Goal: Task Accomplishment & Management: Manage account settings

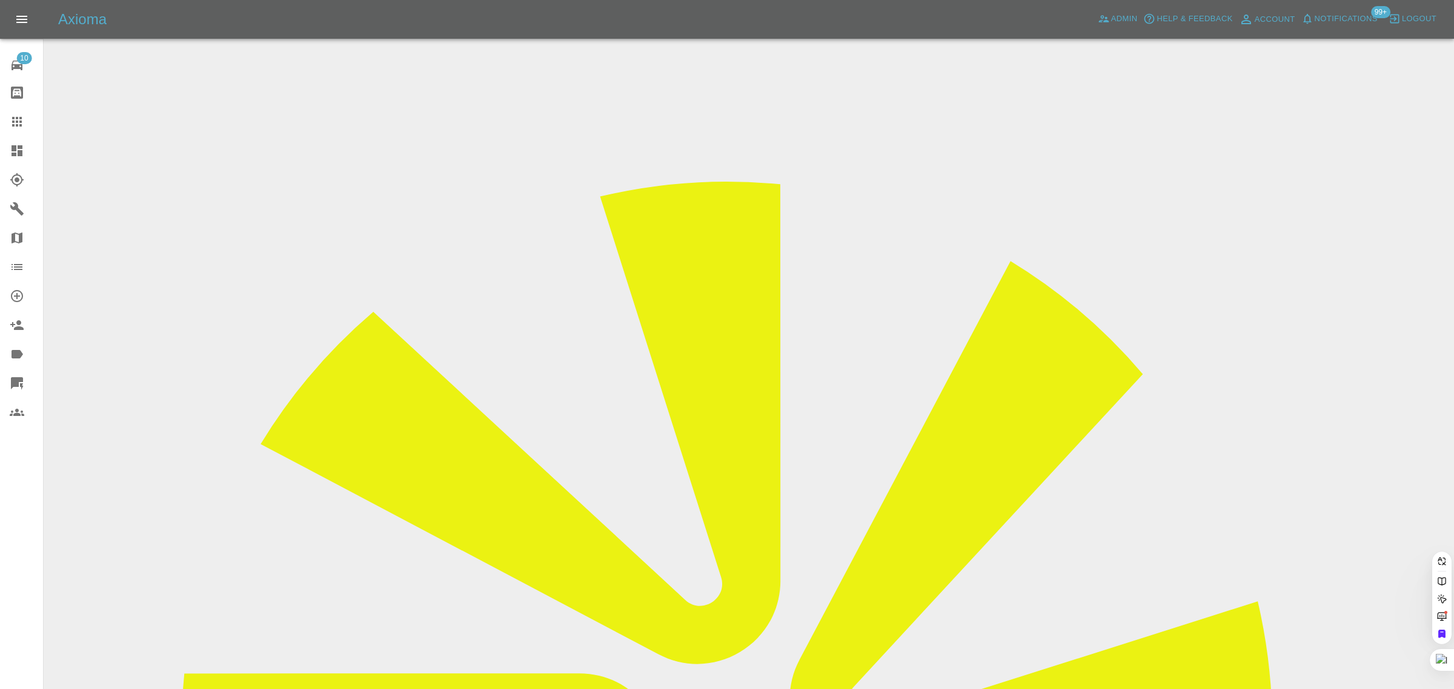
paste input "jamesdriscoll87@gmail.com"
type input "jamesdriscoll87@gmail.com"
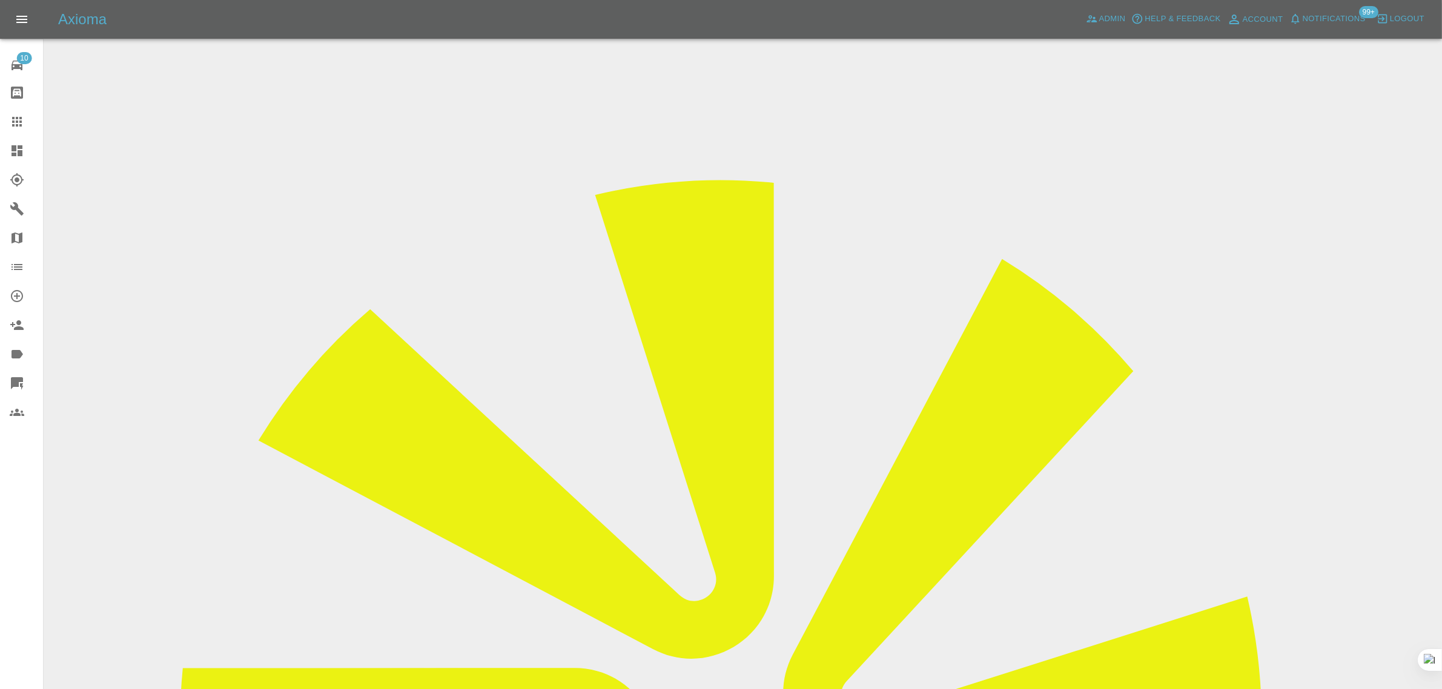
click at [28, 126] on div at bounding box center [27, 121] width 34 height 15
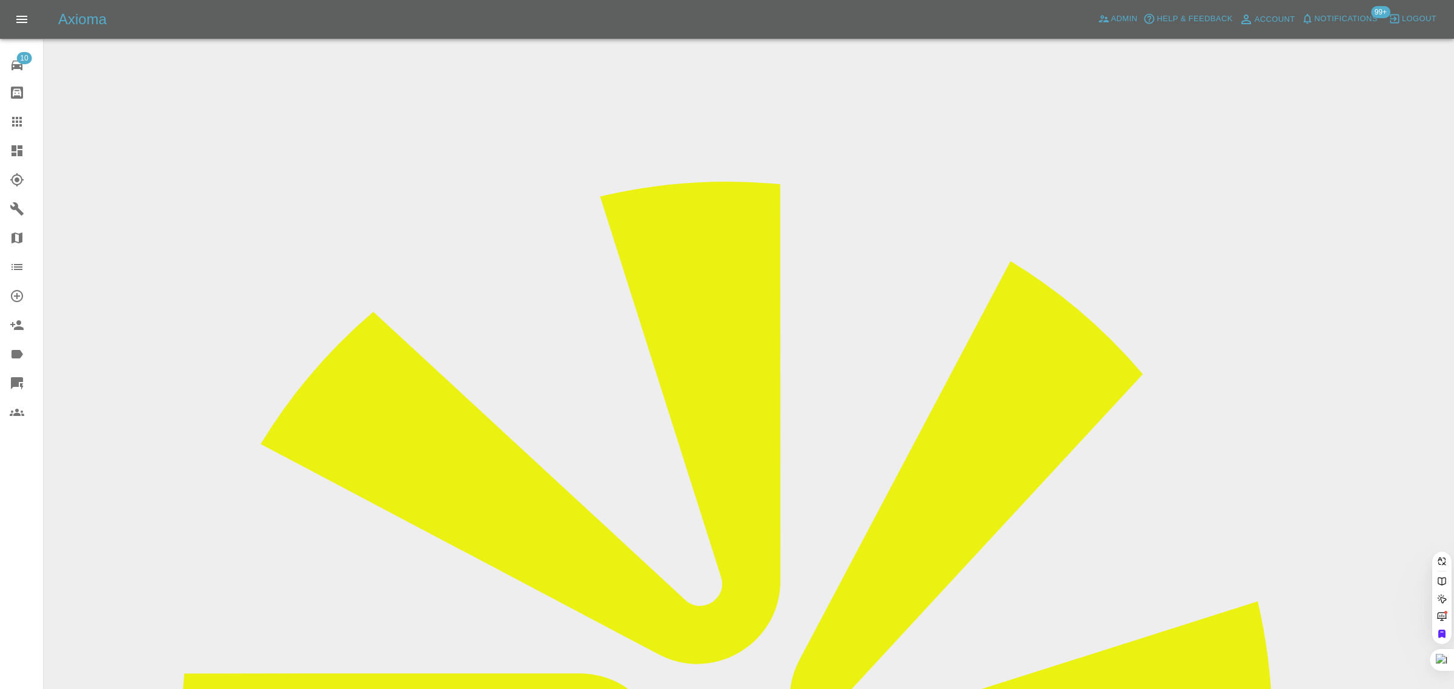
paste input "sharansmit@gmail.com"
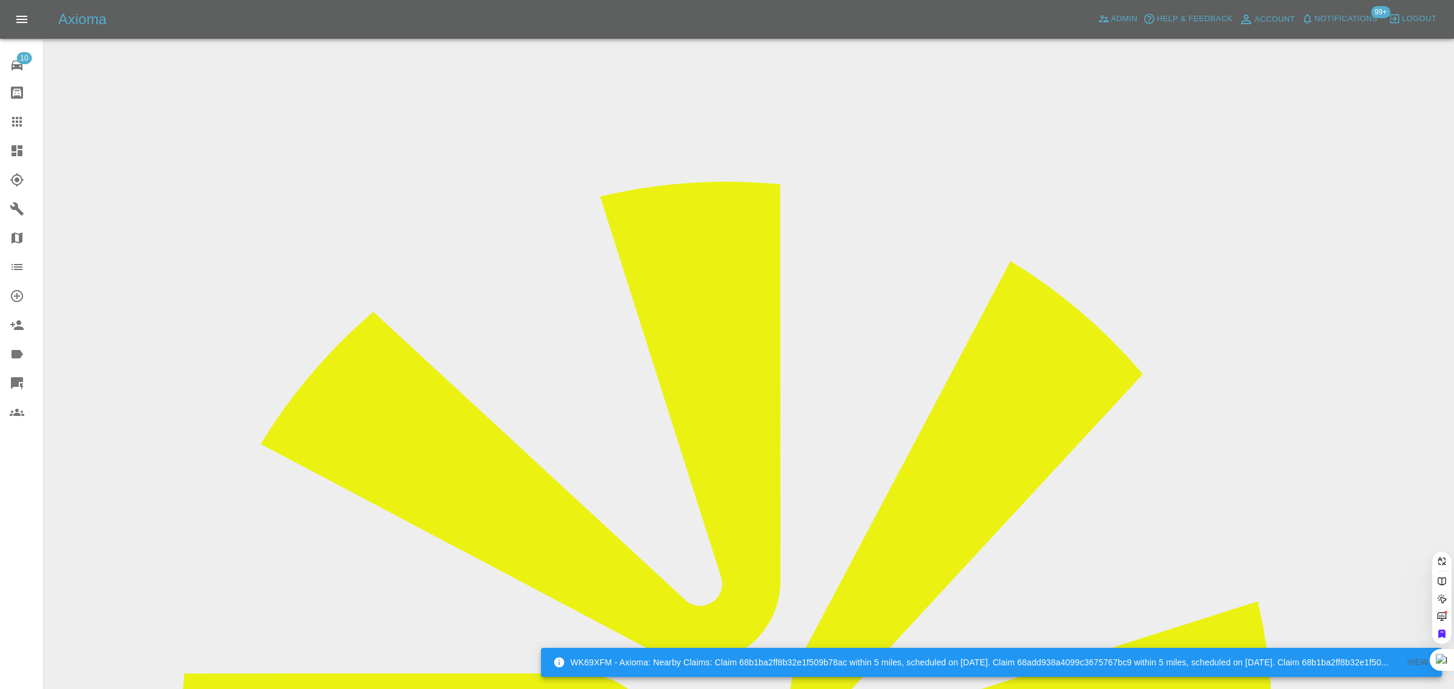
type input "sharansmit@gmail.com"
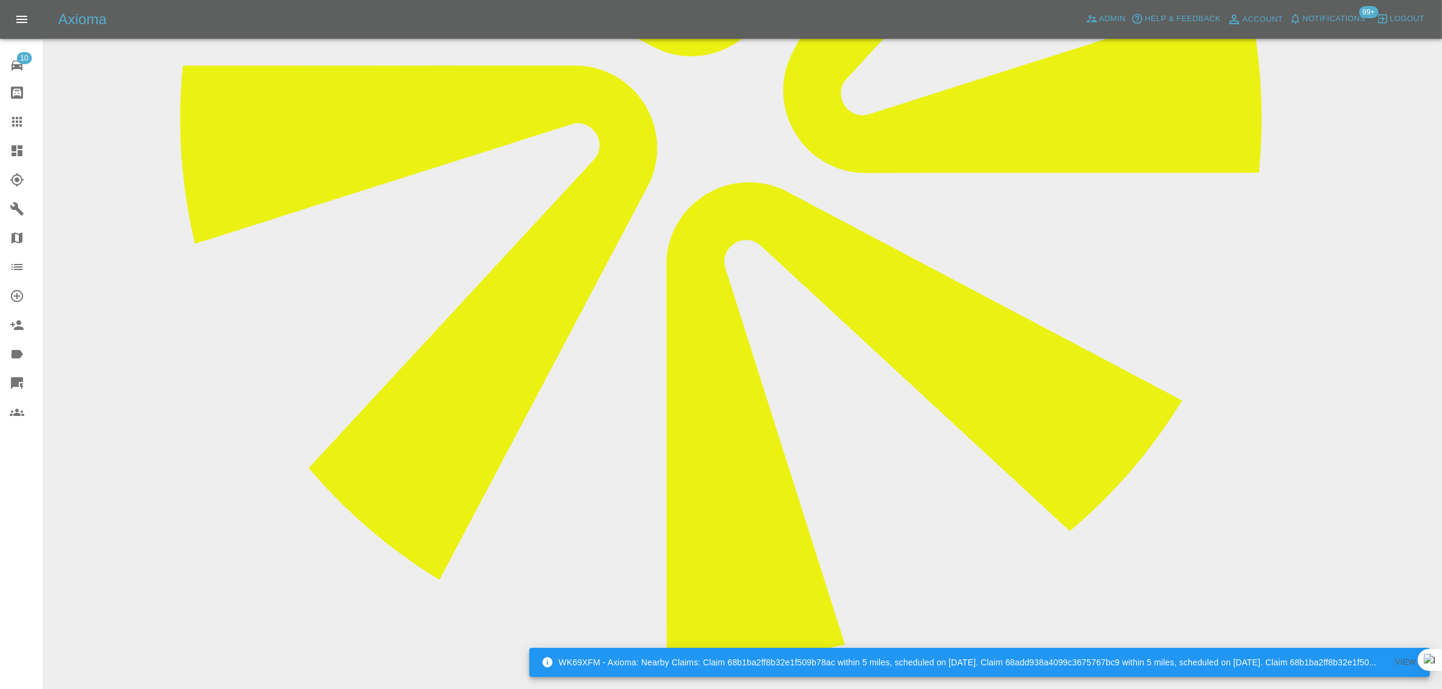
scroll to position [606, 0]
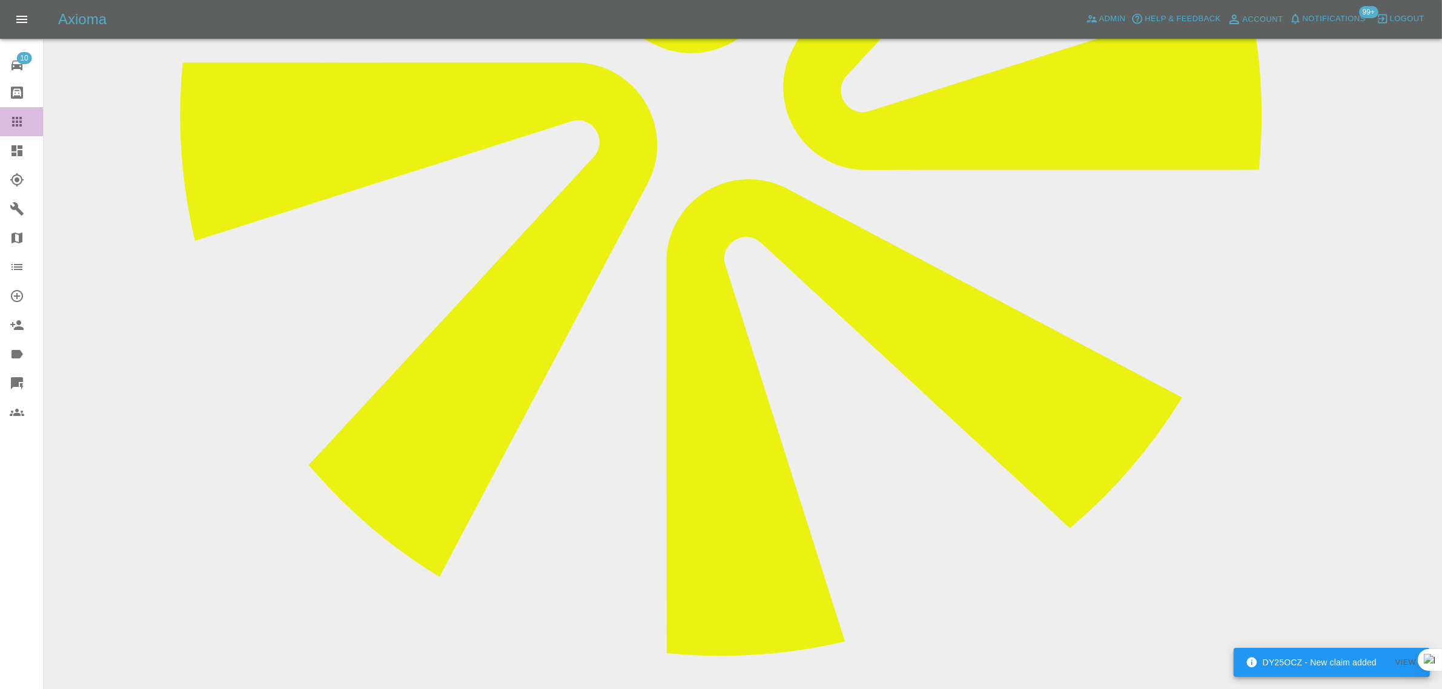
click at [18, 115] on icon at bounding box center [17, 121] width 15 height 15
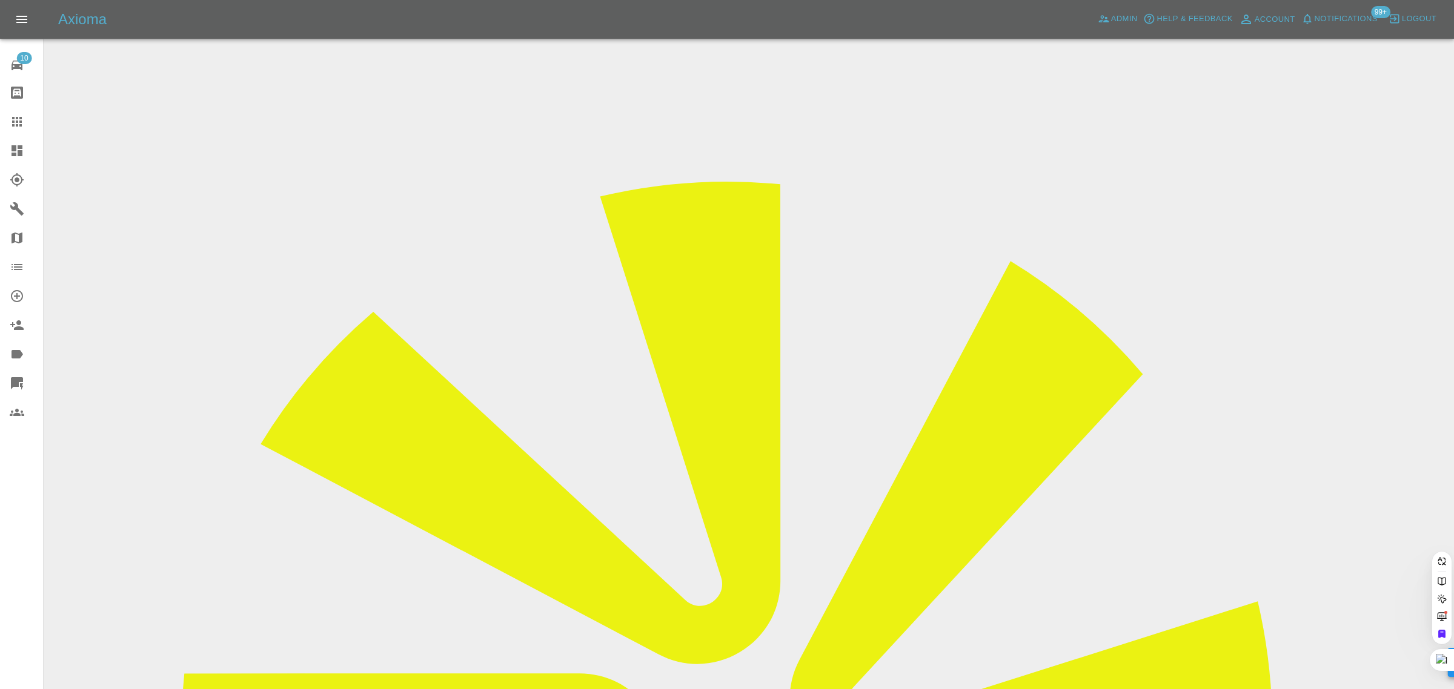
paste input "molly9987"
type input "molly9987"
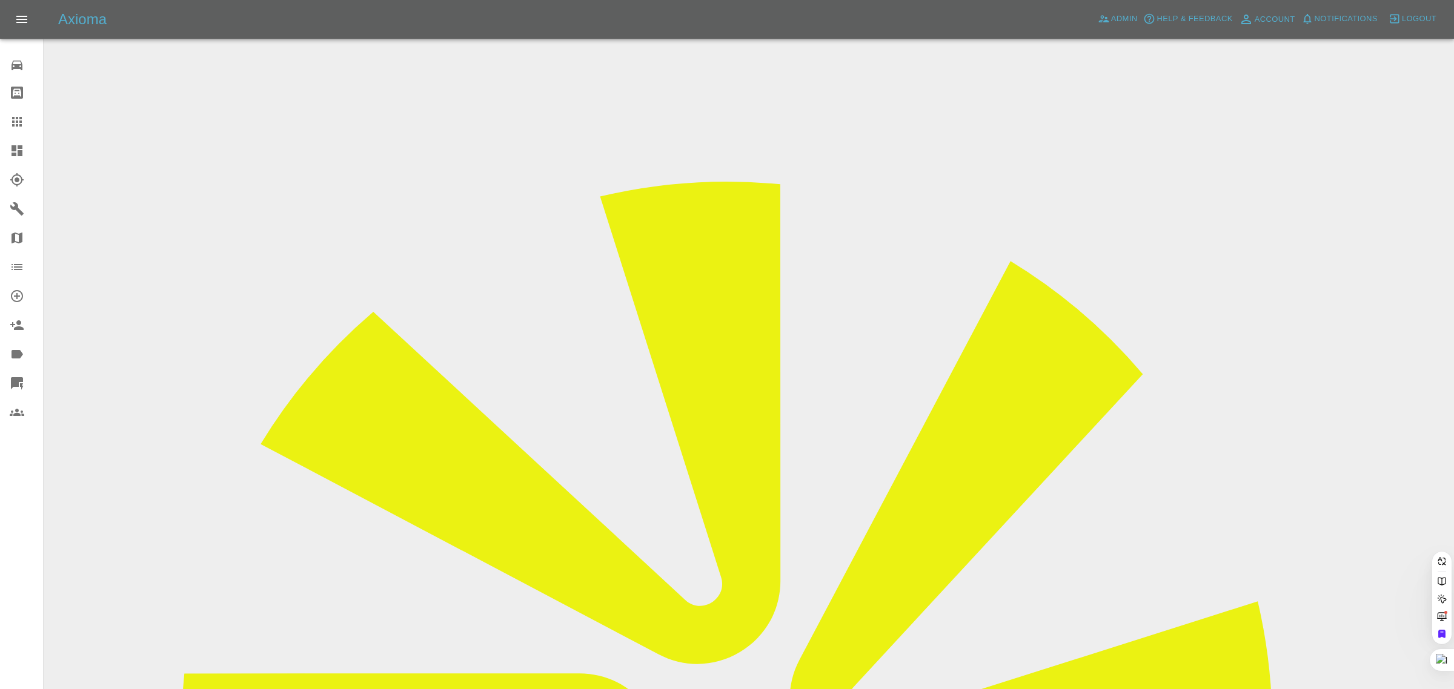
paste input "molly9987"
type input "molly9987"
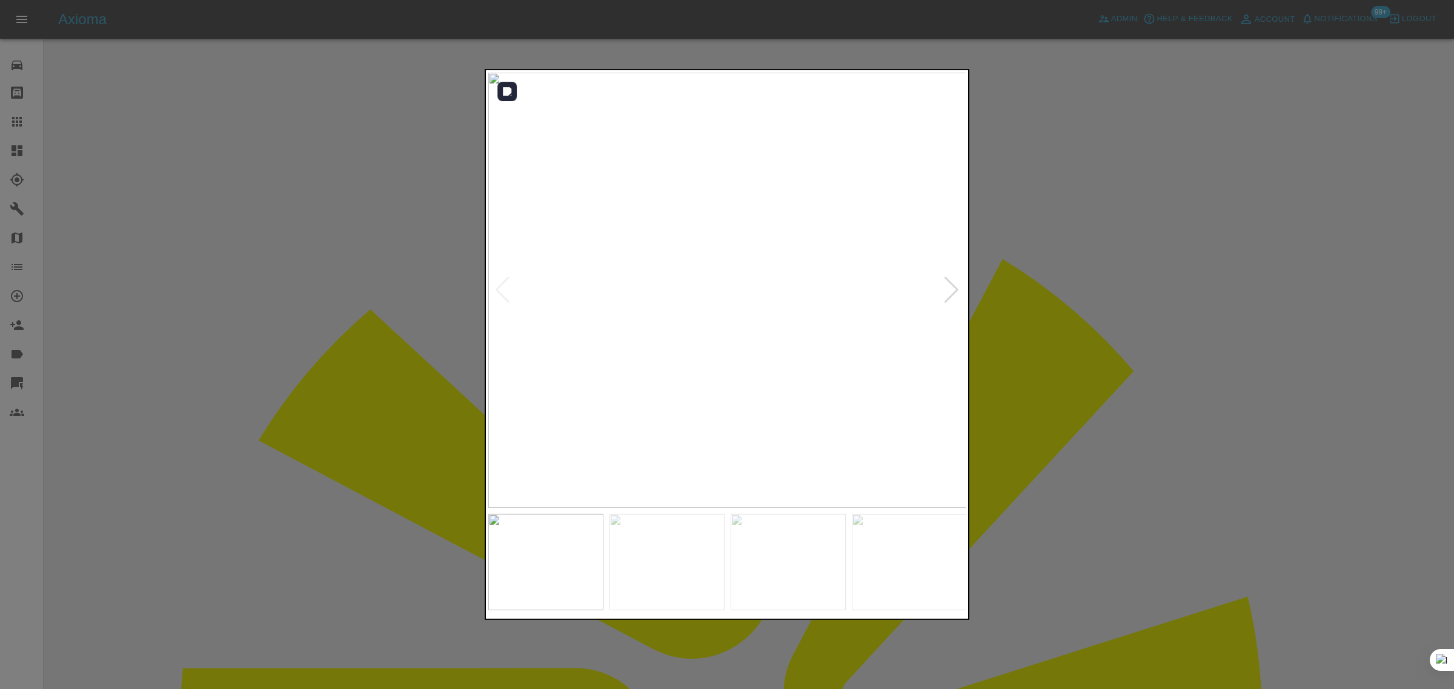
click at [947, 297] on div at bounding box center [951, 290] width 16 height 27
click at [946, 297] on div at bounding box center [951, 290] width 16 height 27
click at [946, 297] on img at bounding box center [727, 290] width 478 height 435
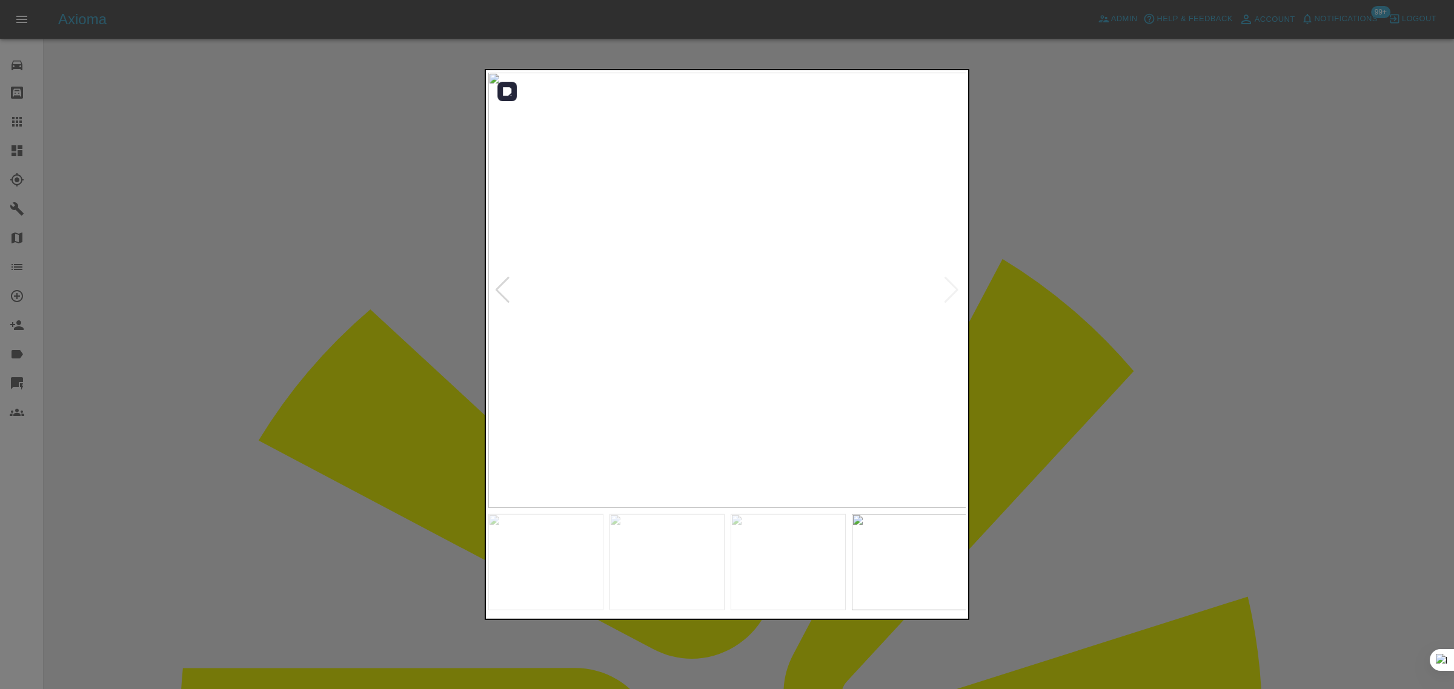
click at [946, 297] on img at bounding box center [727, 290] width 478 height 435
click at [1057, 294] on div at bounding box center [727, 344] width 1454 height 689
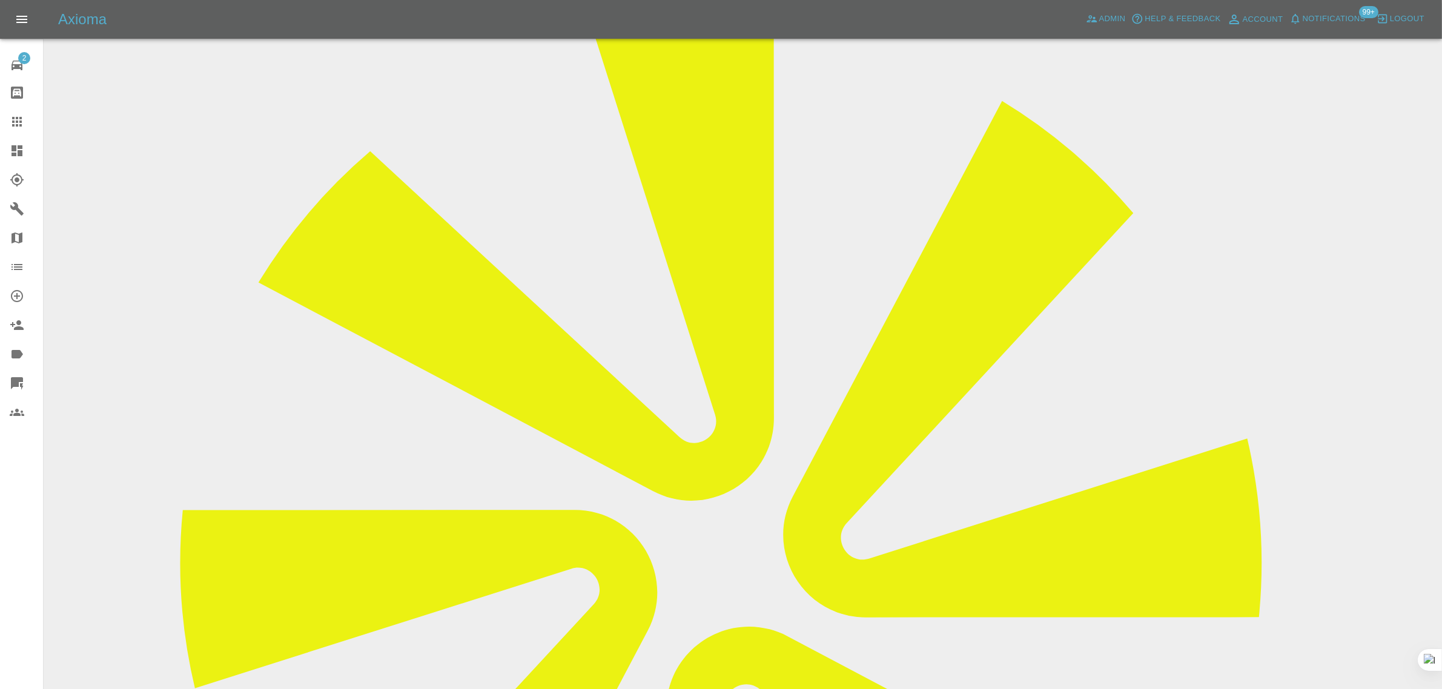
scroll to position [151, 0]
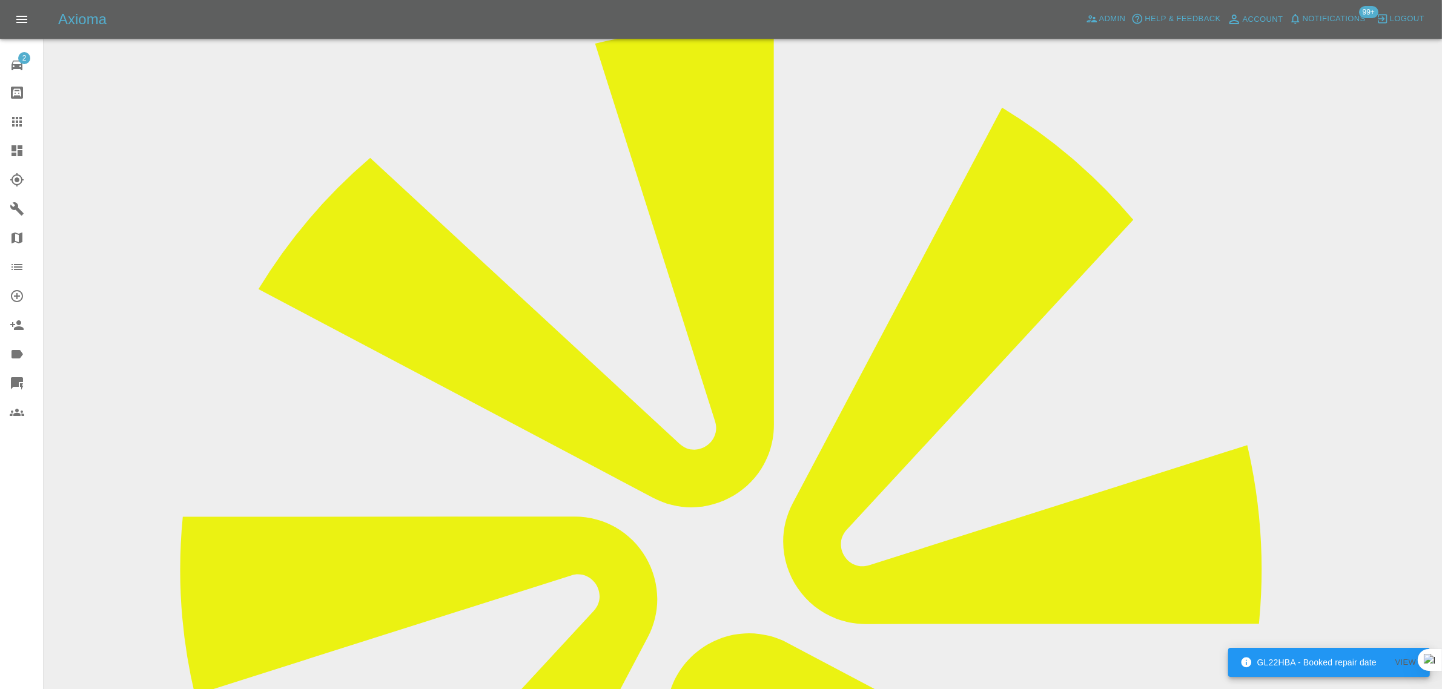
drag, startPoint x: 738, startPoint y: 256, endPoint x: 825, endPoint y: 246, distance: 87.7
copy tr "babsyd73@gmail.com"
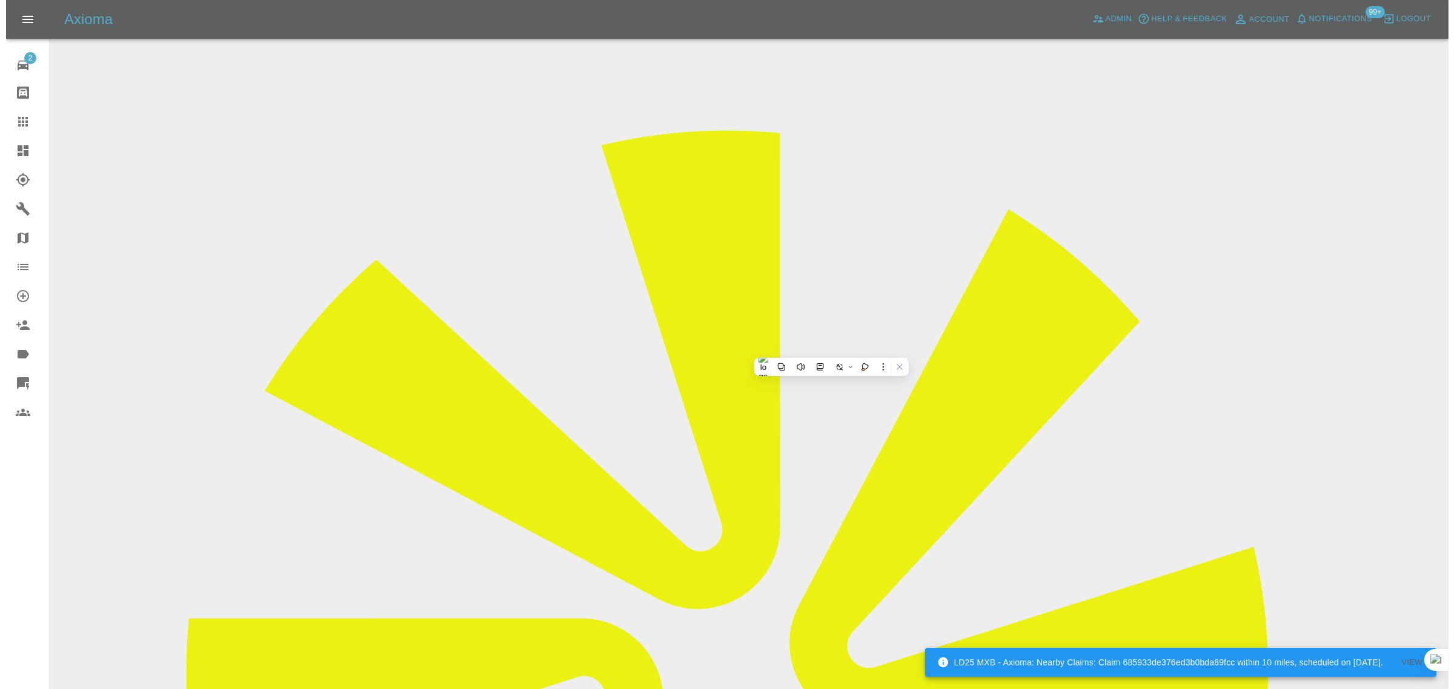
scroll to position [0, 0]
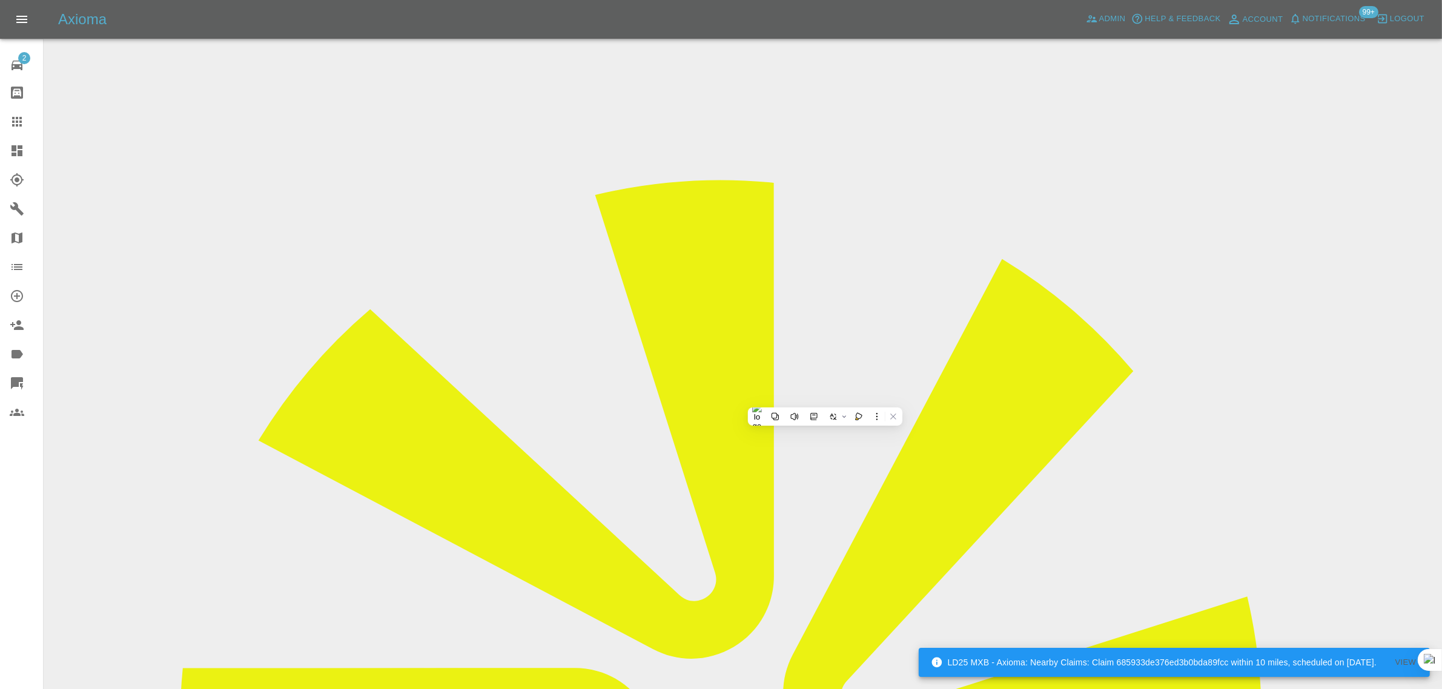
drag, startPoint x: 726, startPoint y: 325, endPoint x: 800, endPoint y: 317, distance: 75.0
copy td "FK4 1UA"
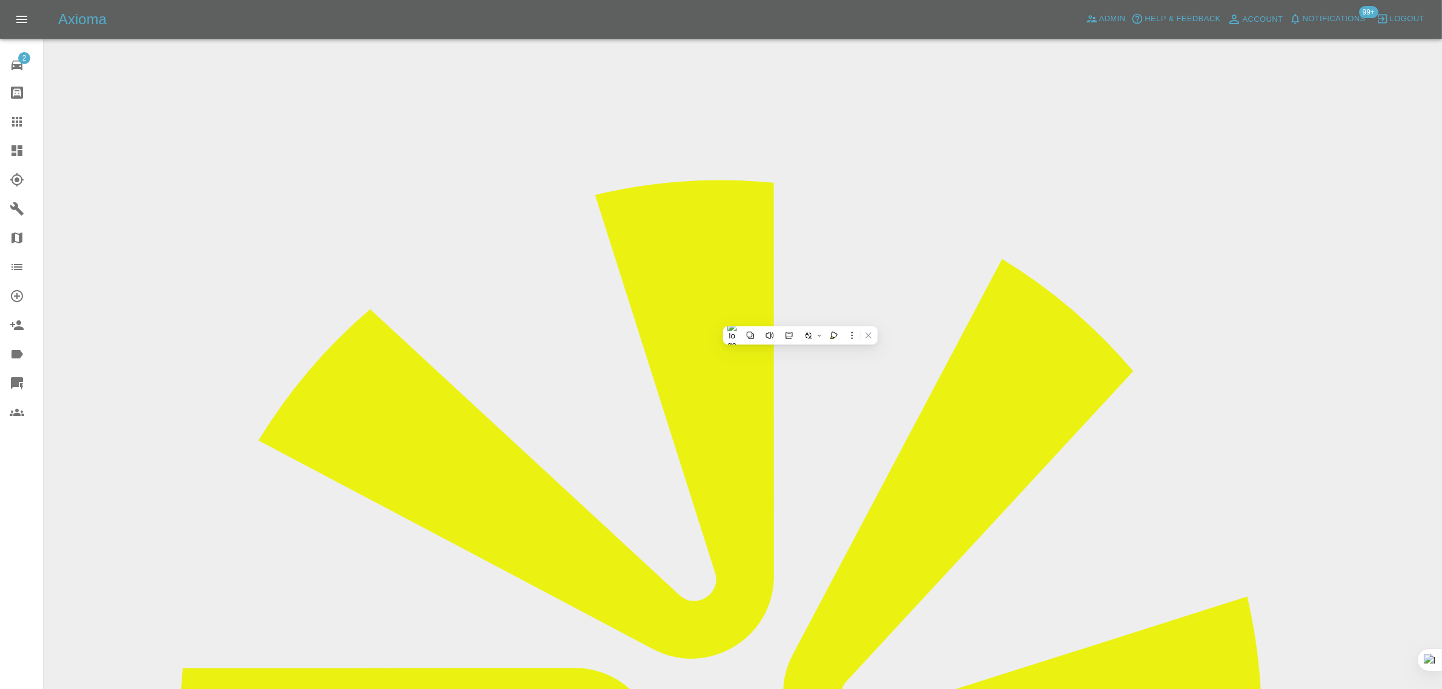
click at [28, 119] on div at bounding box center [27, 121] width 34 height 15
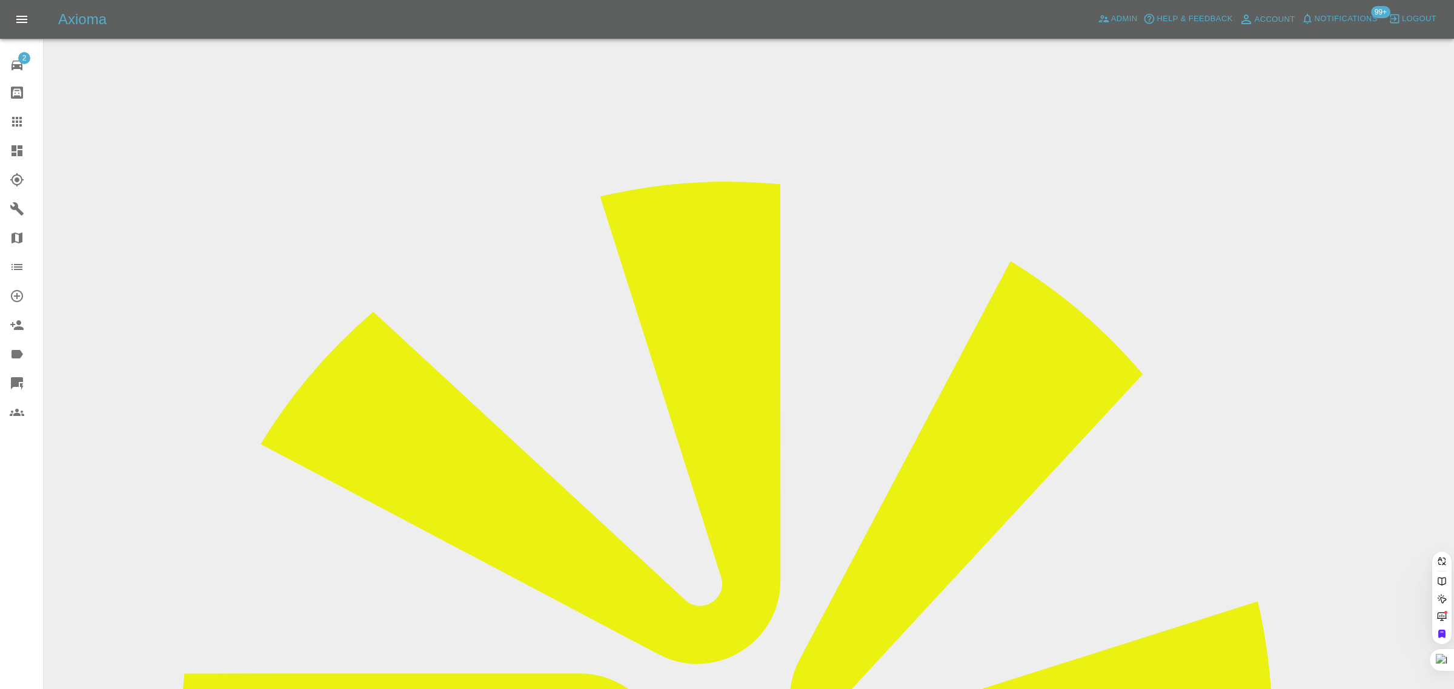
drag, startPoint x: 617, startPoint y: 395, endPoint x: 686, endPoint y: 395, distance: 69.0
paste input "kay.mason@mvsports.com"
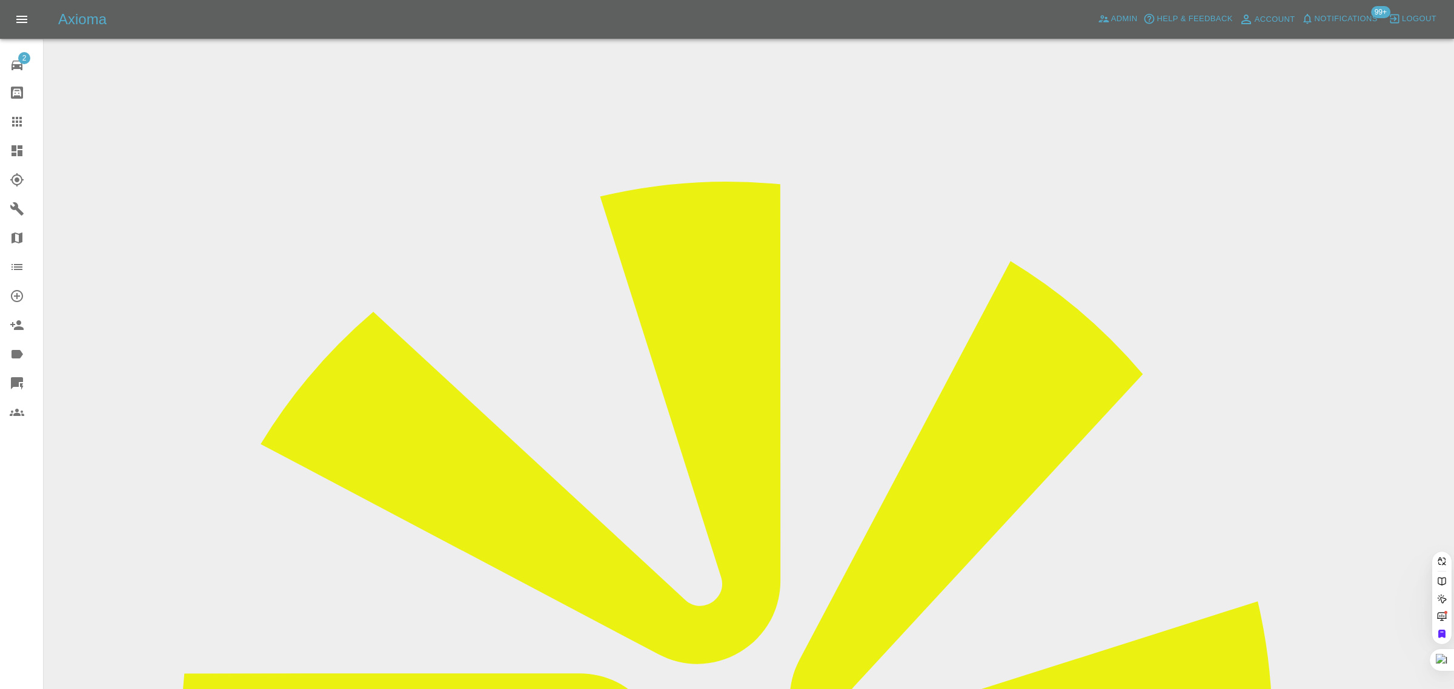
type input "kay.mason@mvsports.com"
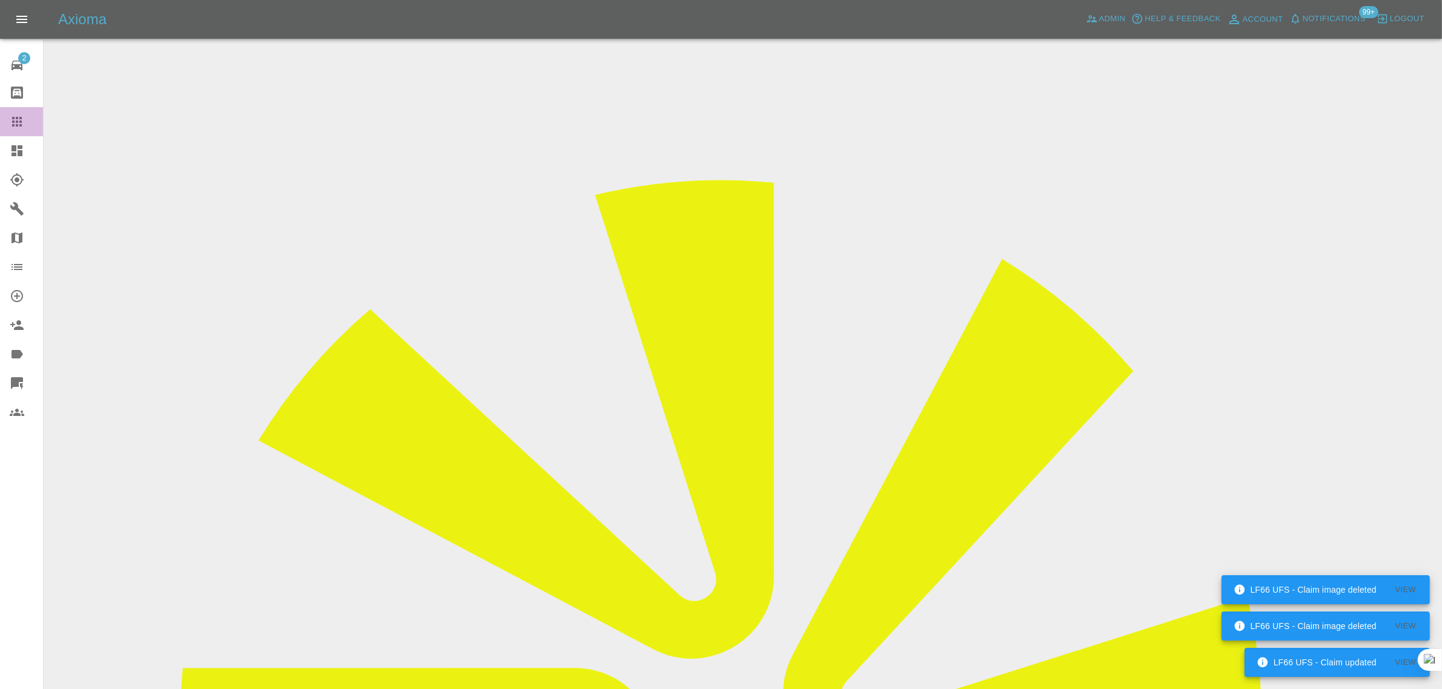
click at [26, 123] on div at bounding box center [27, 121] width 34 height 15
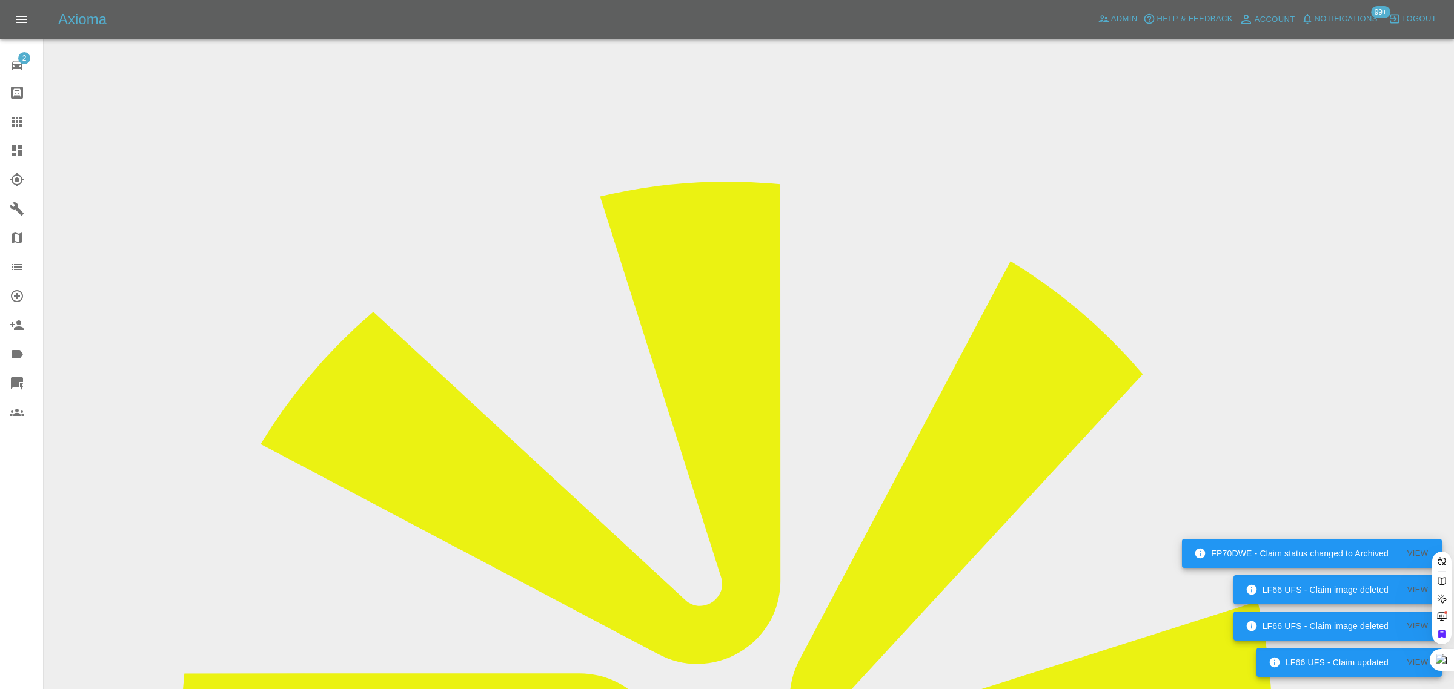
paste input "jamesdriscoll87@gmail.com"
type input "jamesdriscoll87@gmail.com"
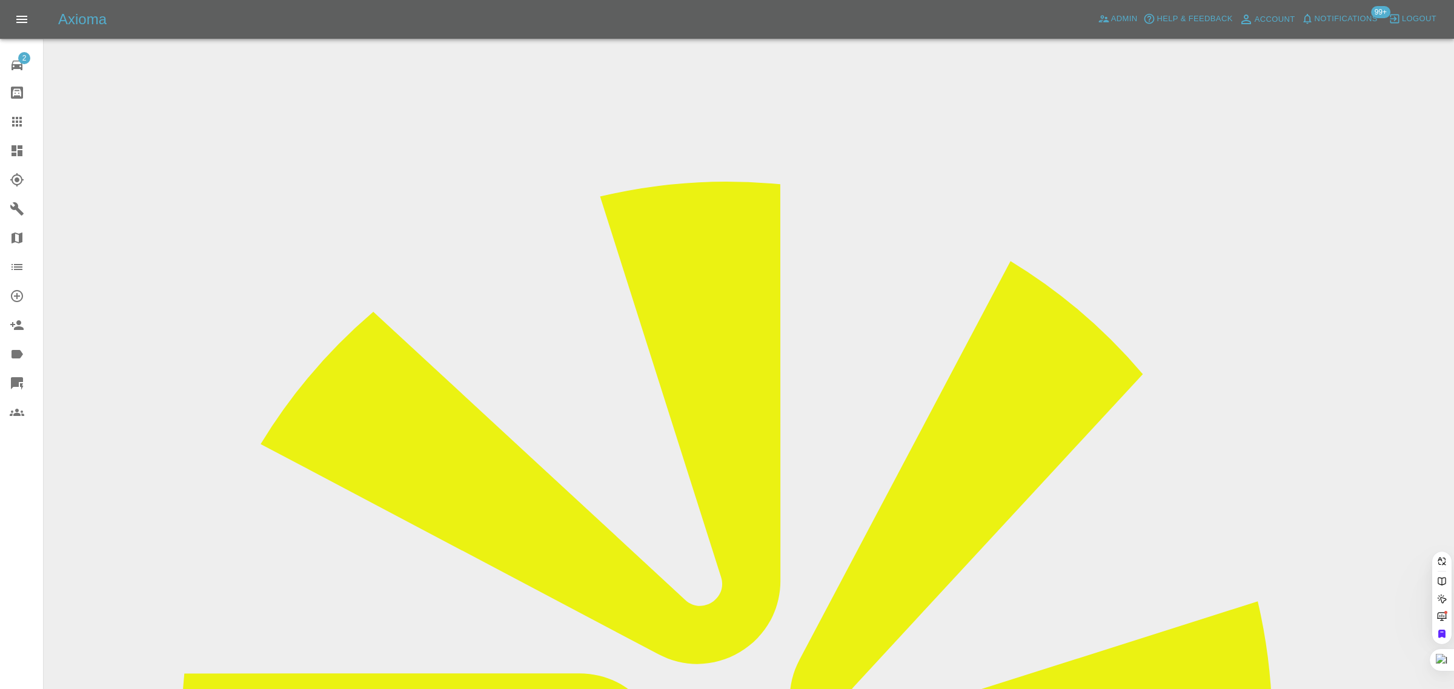
click at [36, 534] on div "2 Repair home Bodyshop home Claims Dashboard Explorer Garages Map Organization …" at bounding box center [22, 344] width 44 height 689
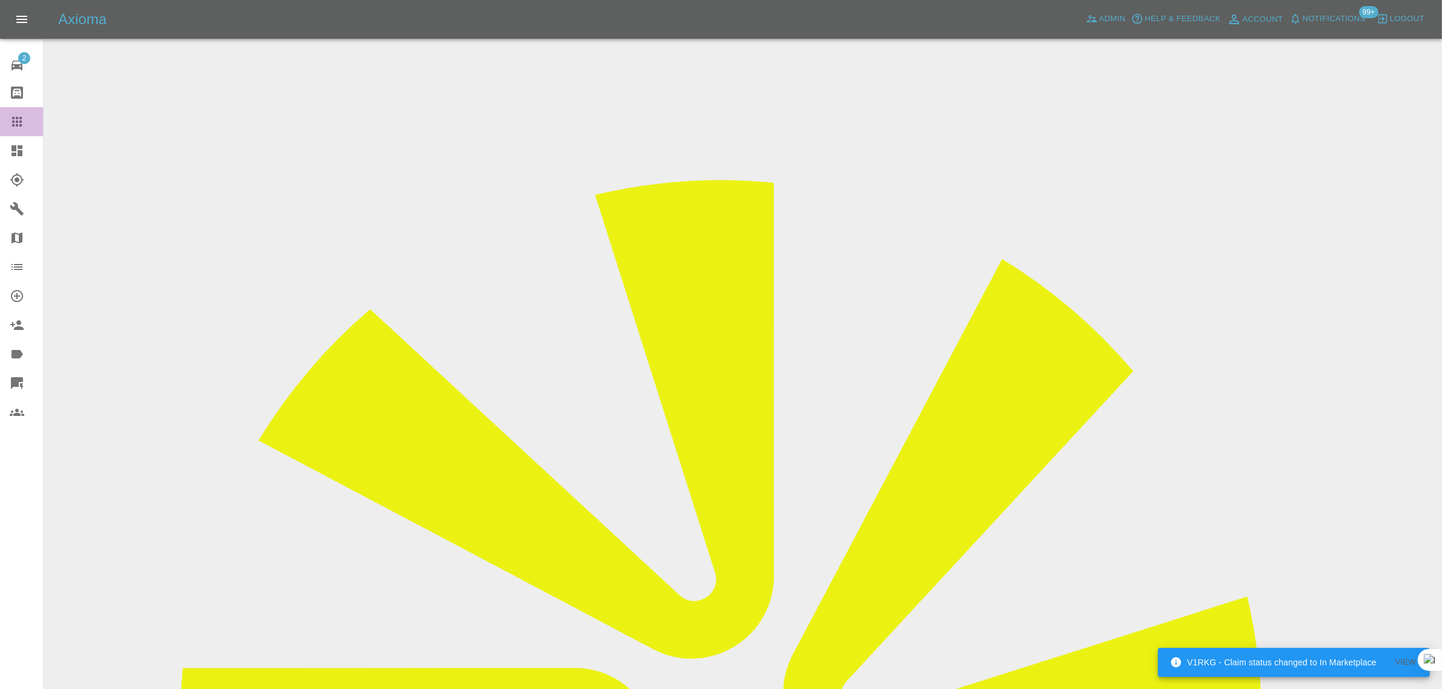
click at [19, 121] on icon at bounding box center [17, 121] width 15 height 15
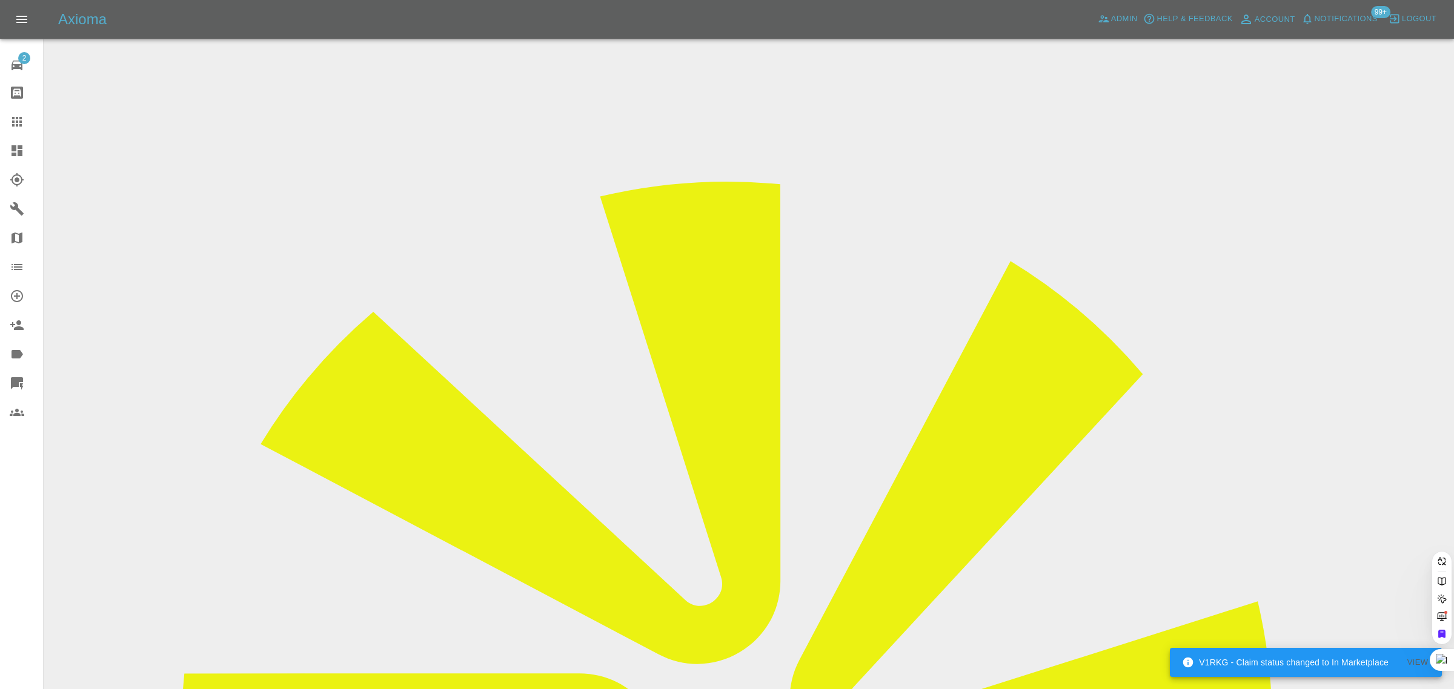
paste input "mills.gary1@sky.com"
type input "mills.gary1@sky.com"
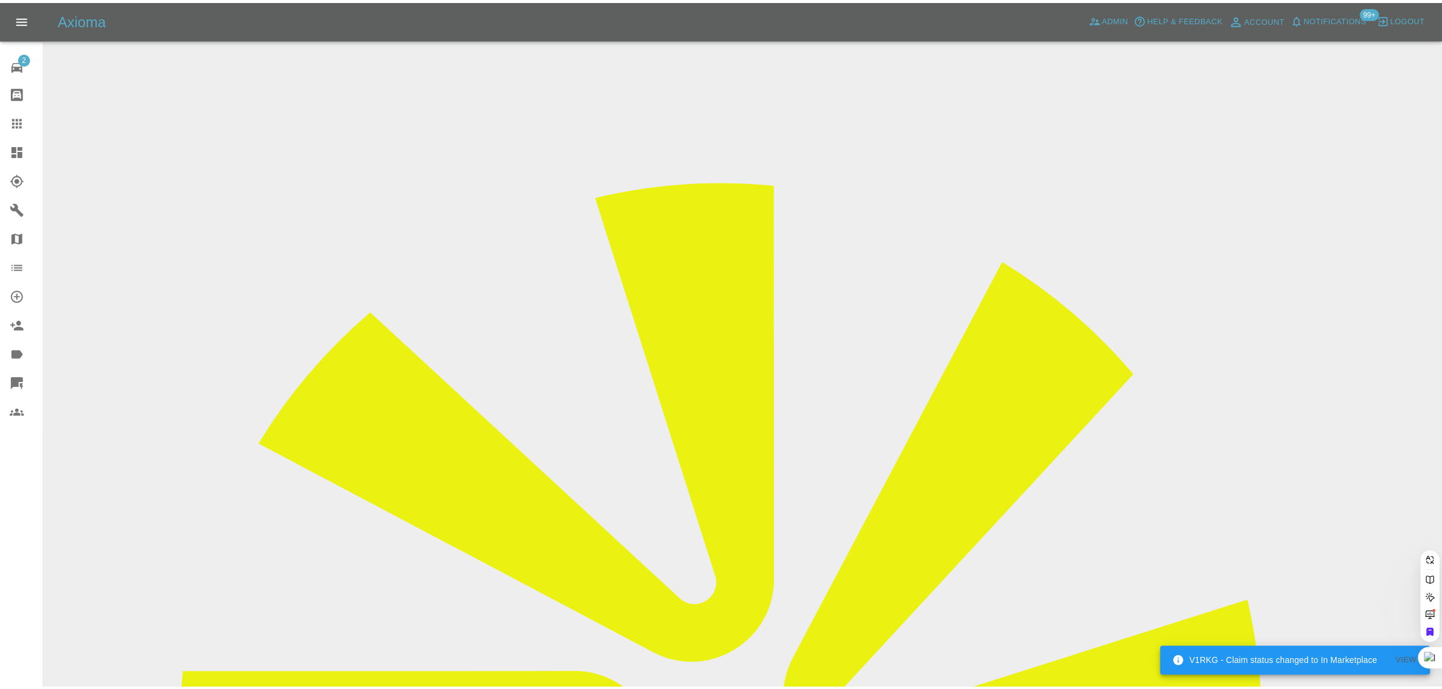
scroll to position [0, 0]
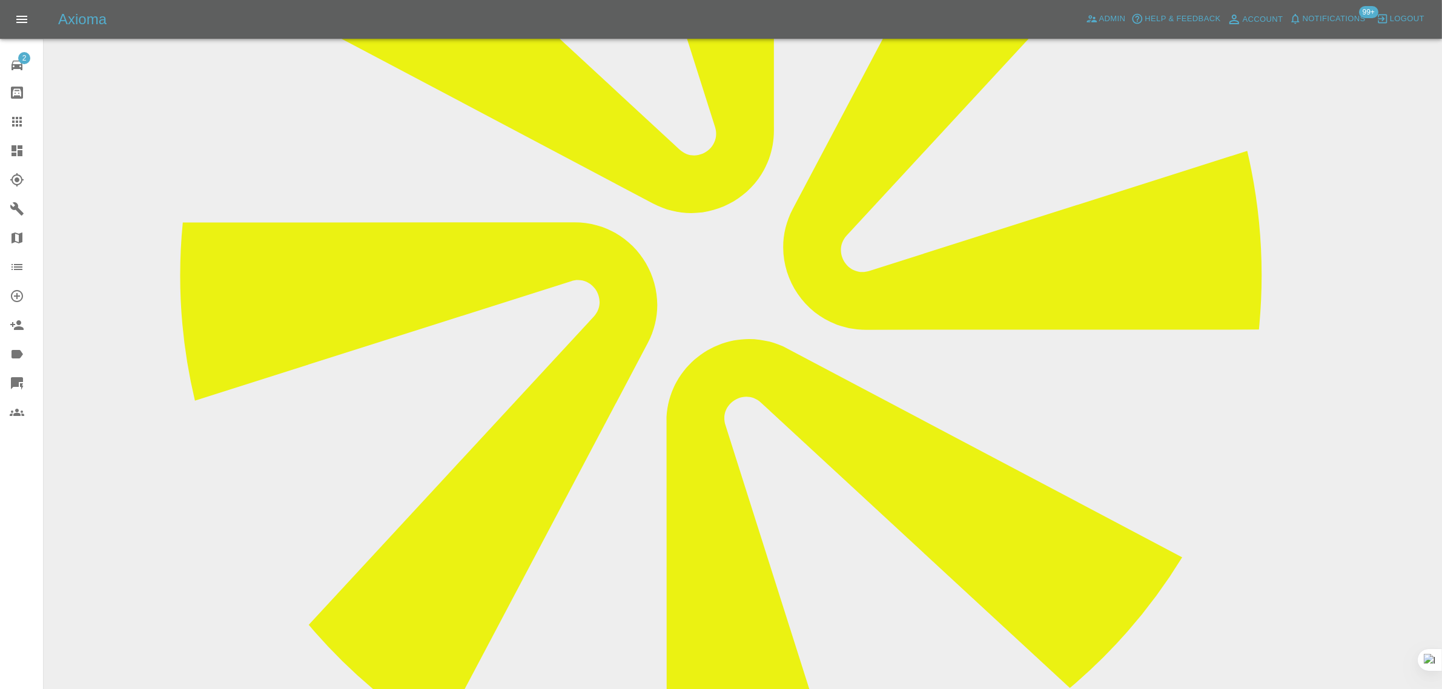
scroll to position [76, 0]
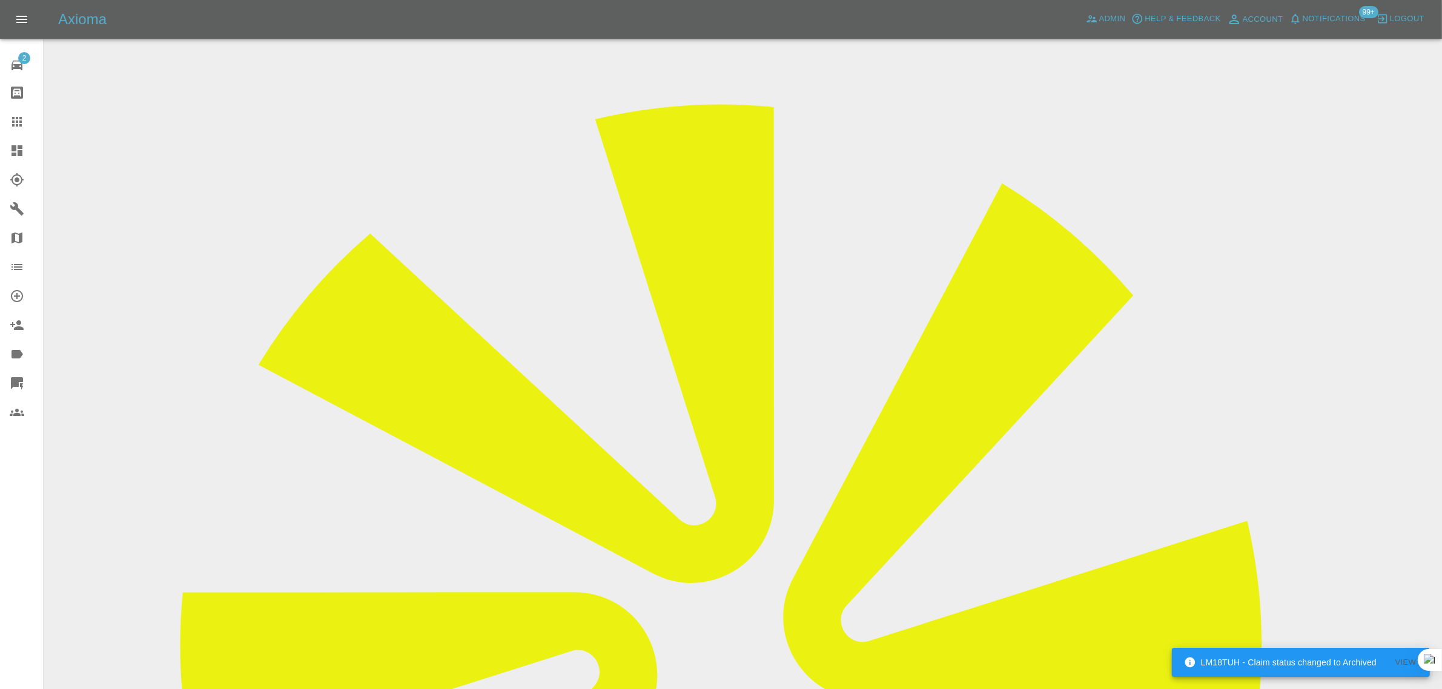
click at [14, 126] on icon at bounding box center [17, 121] width 15 height 15
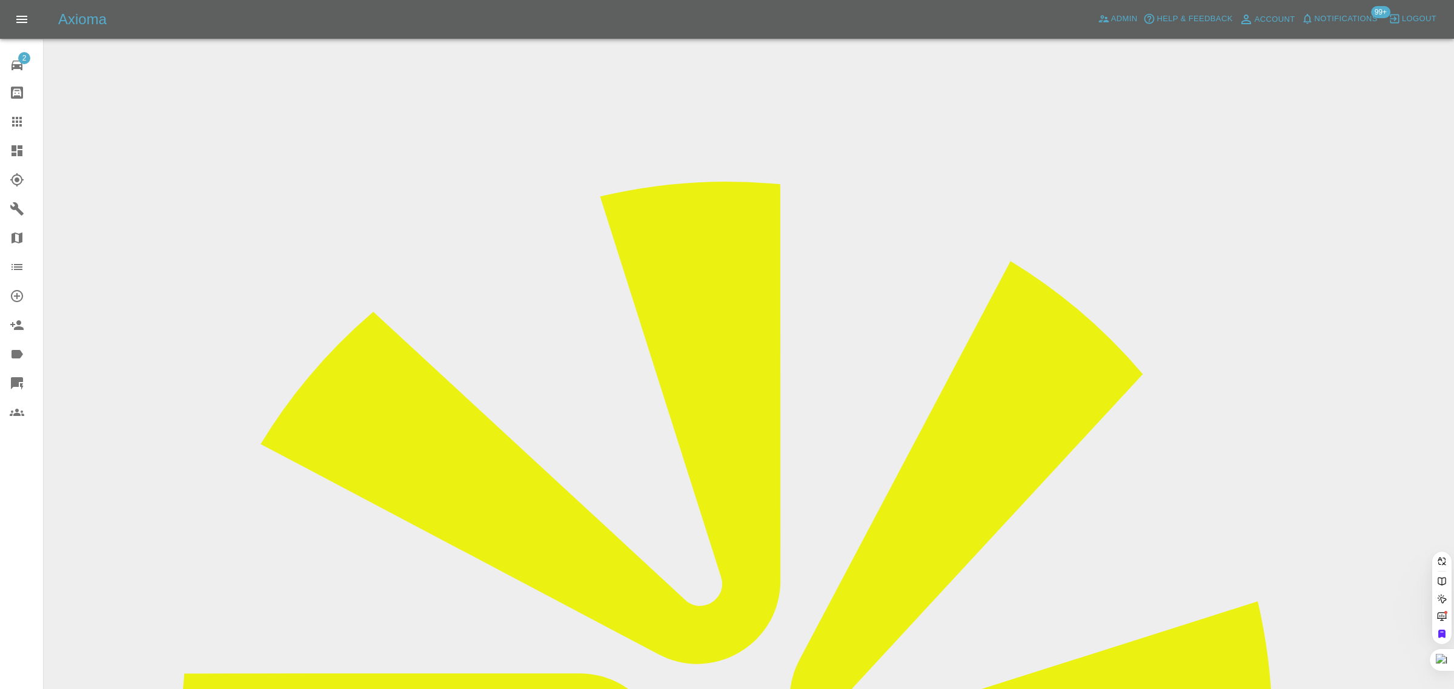
paste input "hamz-ss@hotmail.com"
type input "hamz-ss@hotmail.co"
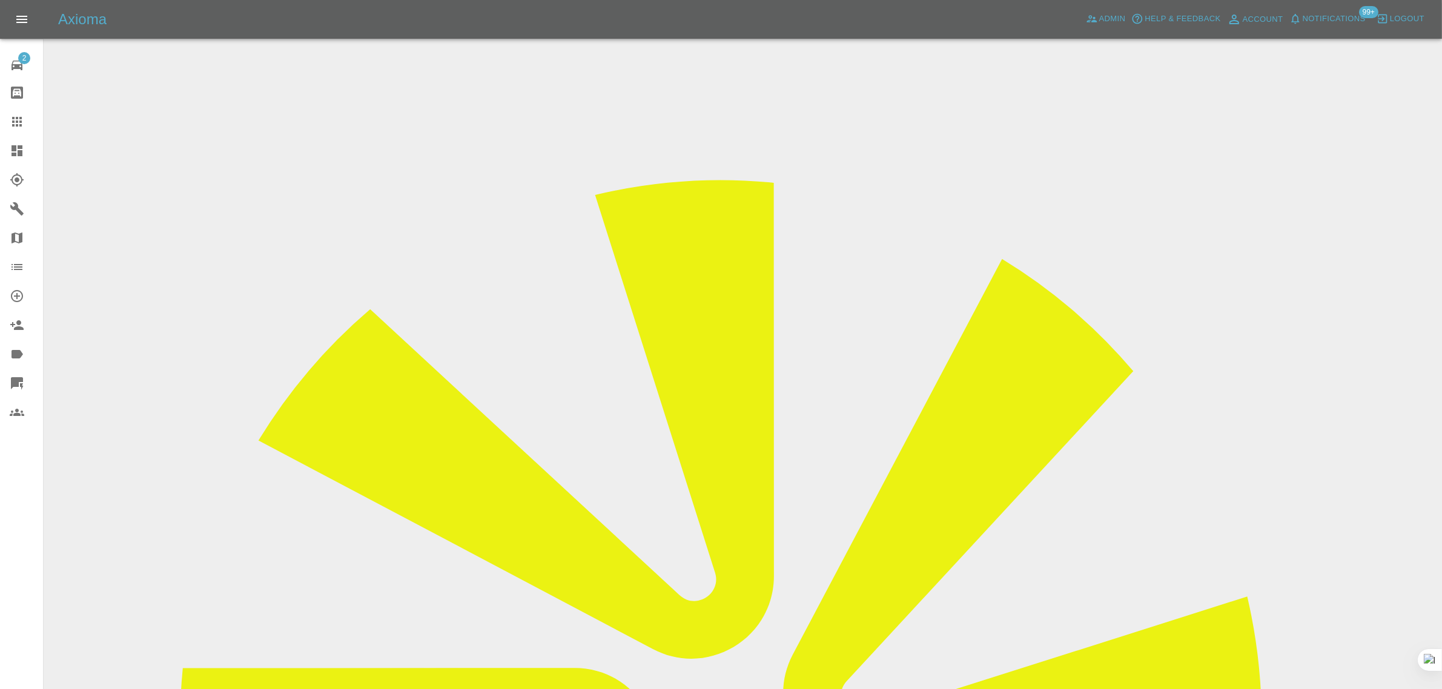
click at [1, 507] on div "2 Repair home Bodyshop home Claims Dashboard Explorer Garages Map Organization …" at bounding box center [22, 344] width 44 height 689
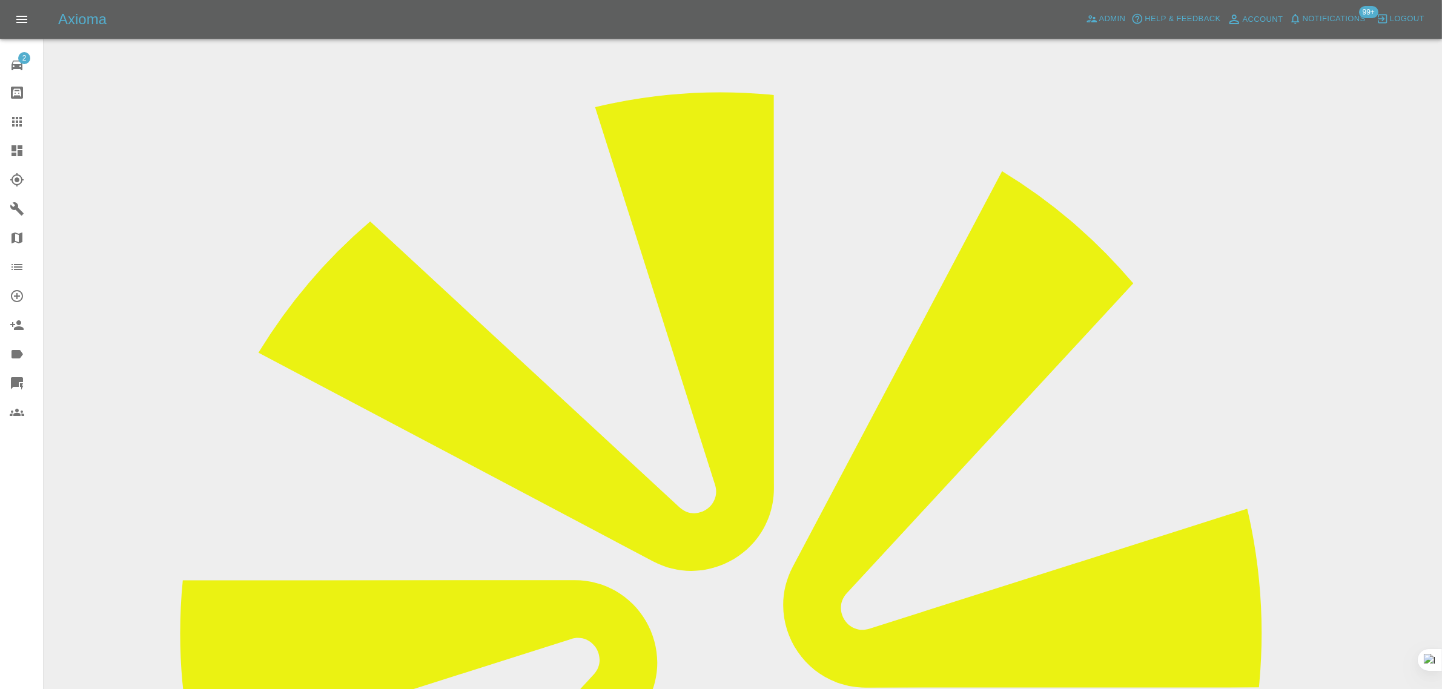
scroll to position [76, 0]
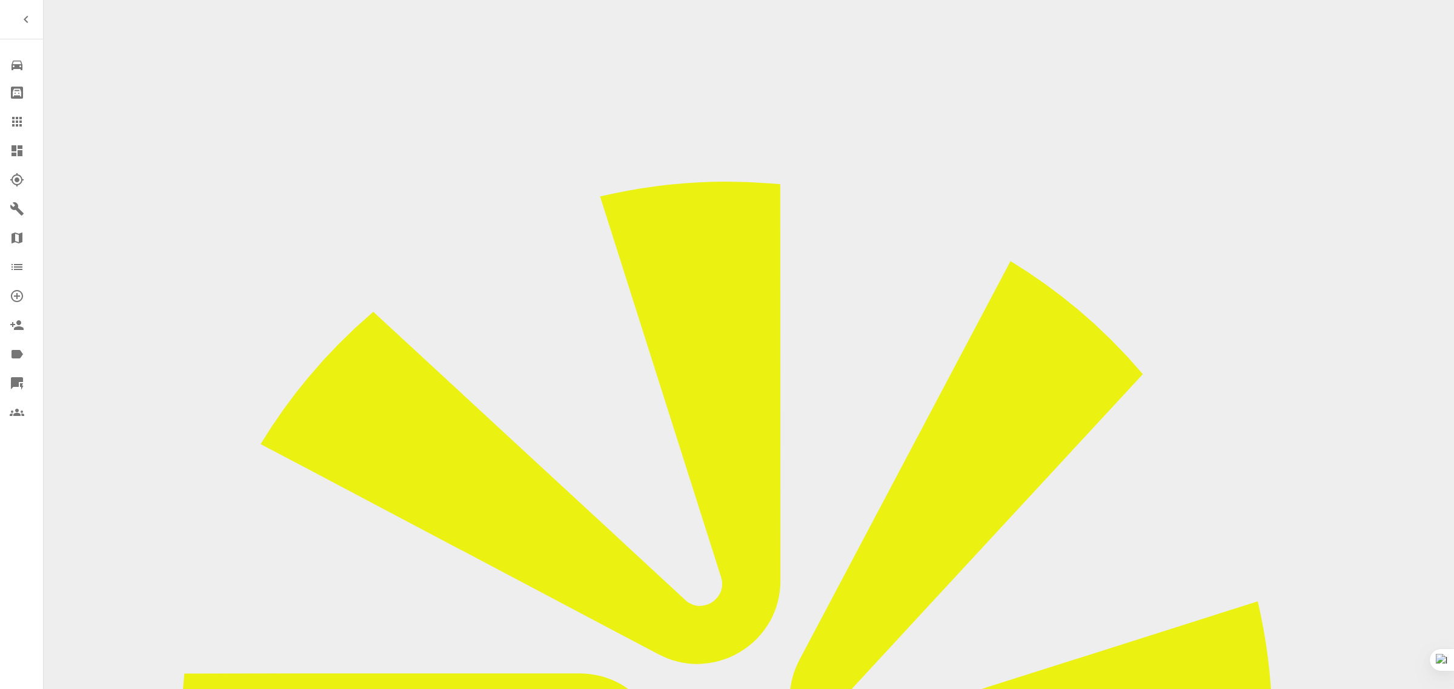
click at [15, 120] on icon at bounding box center [17, 121] width 15 height 15
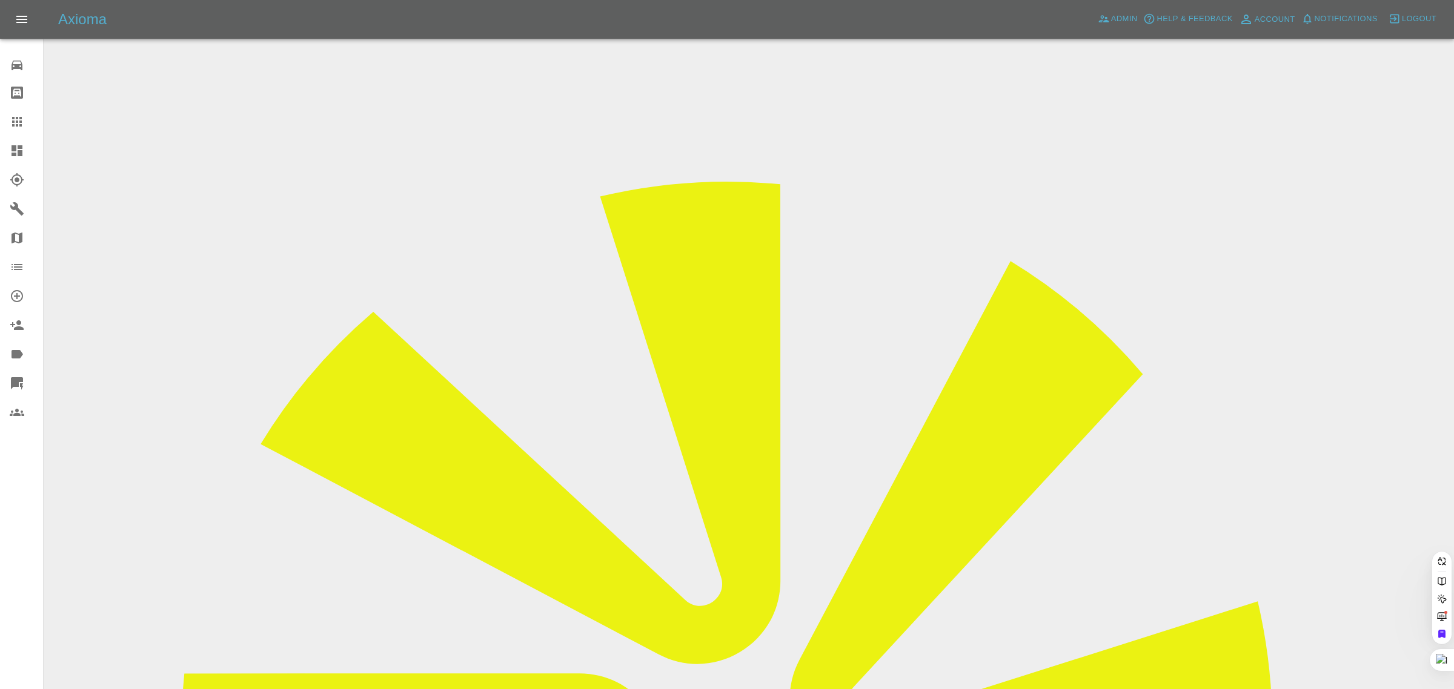
paste input "harry2amess@gmail.com"
type input "harry2amess@gmail.com"
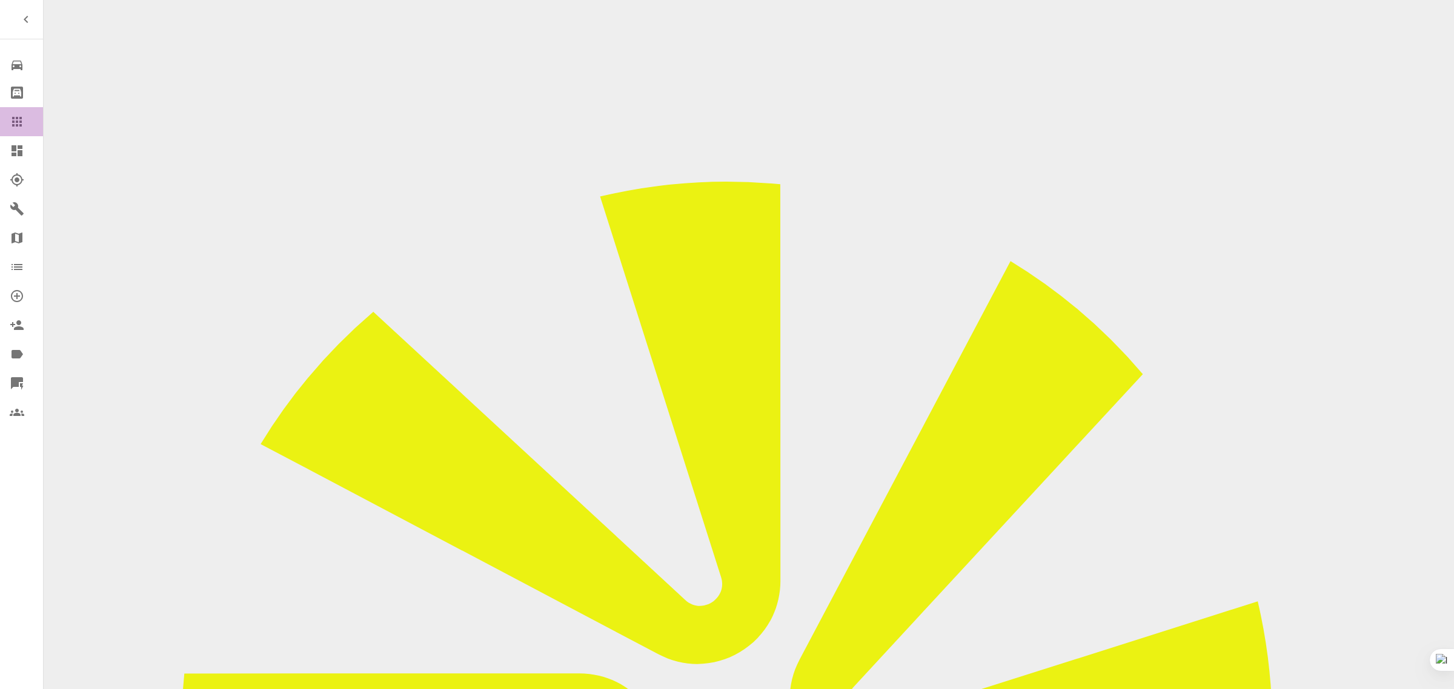
click at [14, 118] on icon at bounding box center [17, 122] width 10 height 10
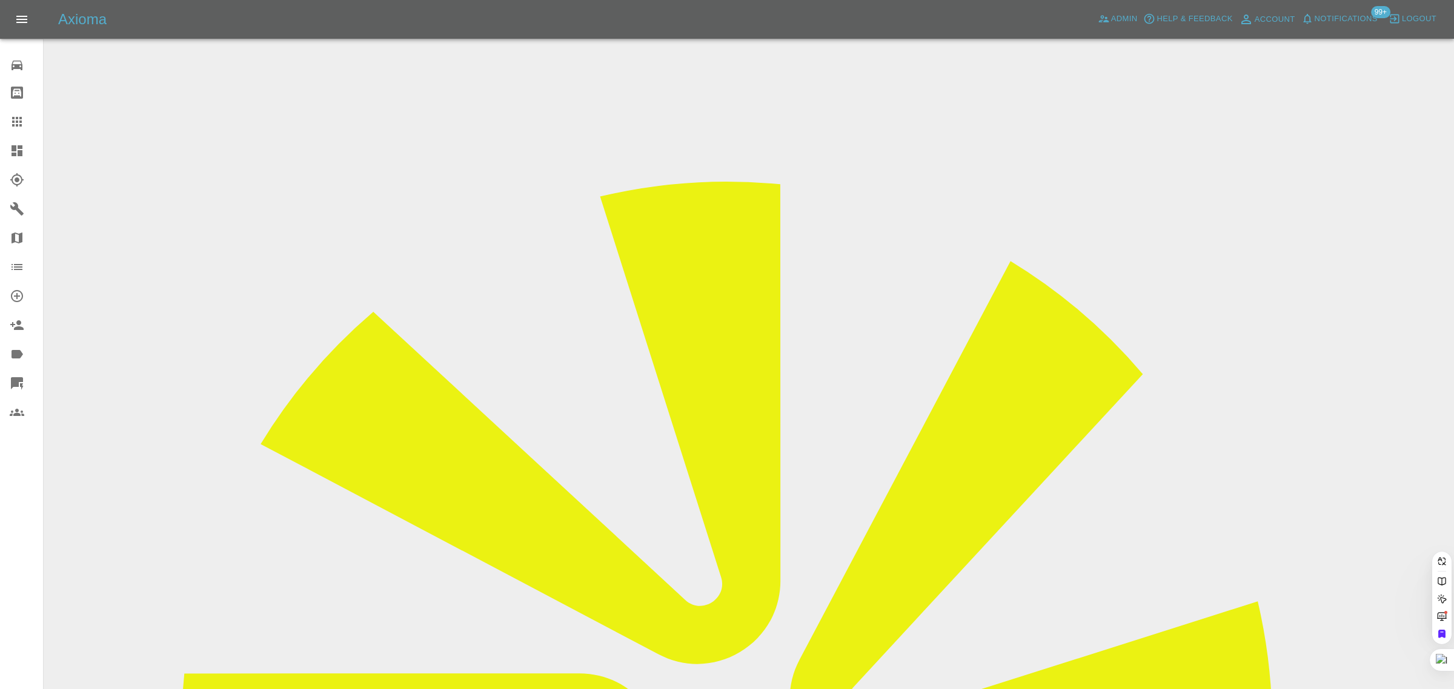
paste input "[EMAIL_ADDRESS][DOMAIN_NAME]"
type input "[EMAIL_ADDRESS][DOMAIN_NAME]"
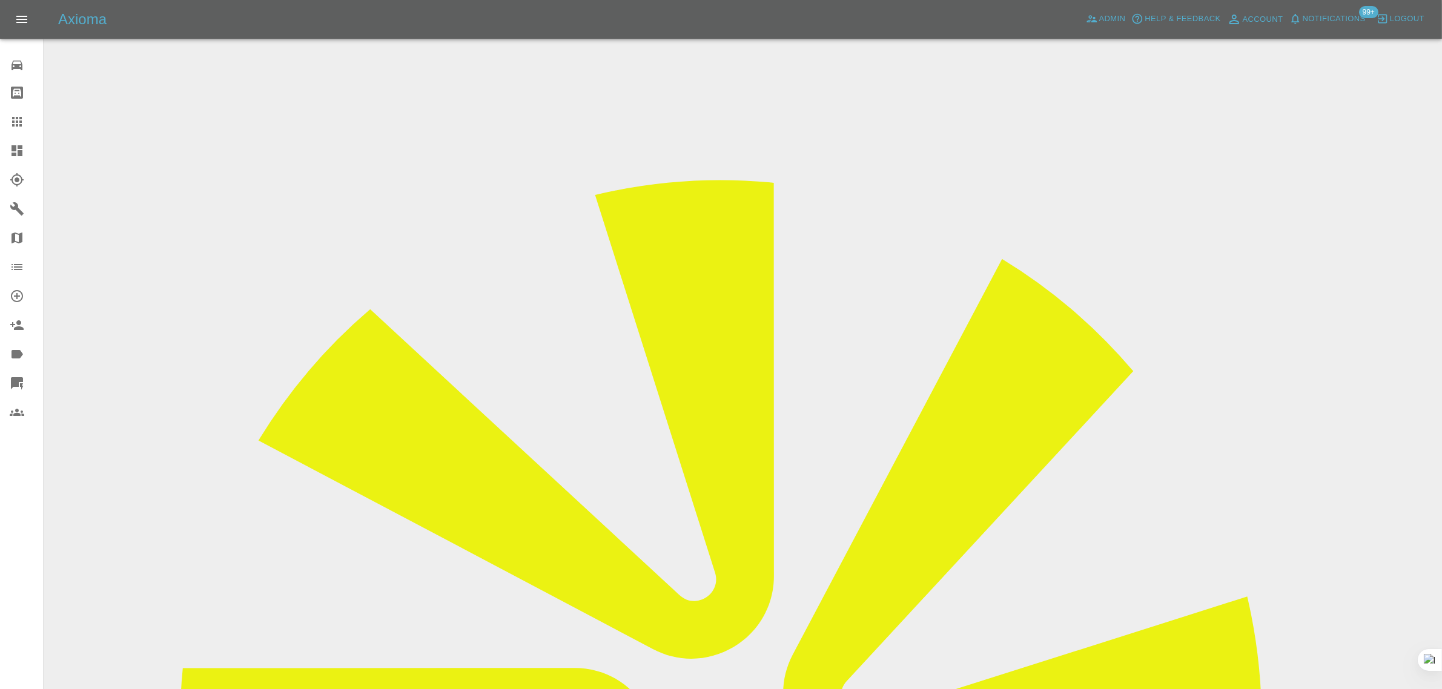
click at [17, 125] on icon at bounding box center [17, 122] width 10 height 10
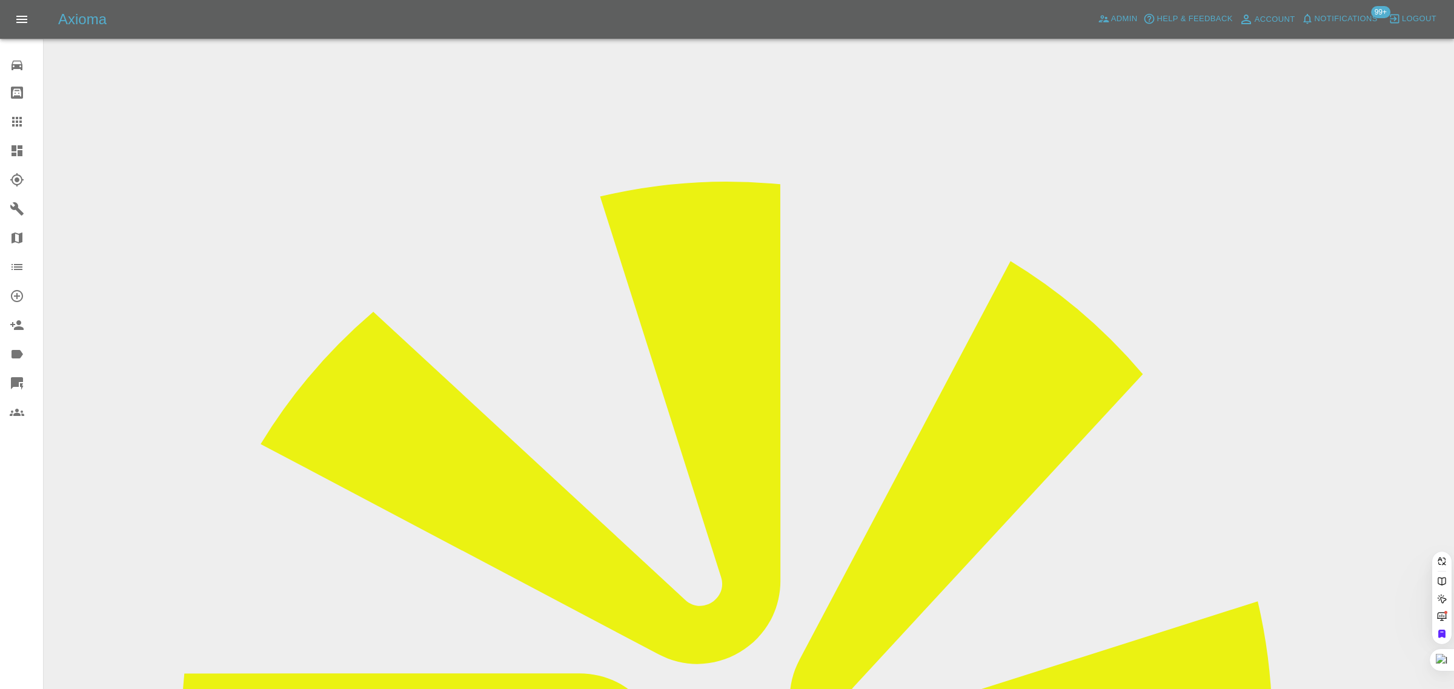
paste input "holmesbldegl@aol.com"
type input "holmesbldegl@aol.com"
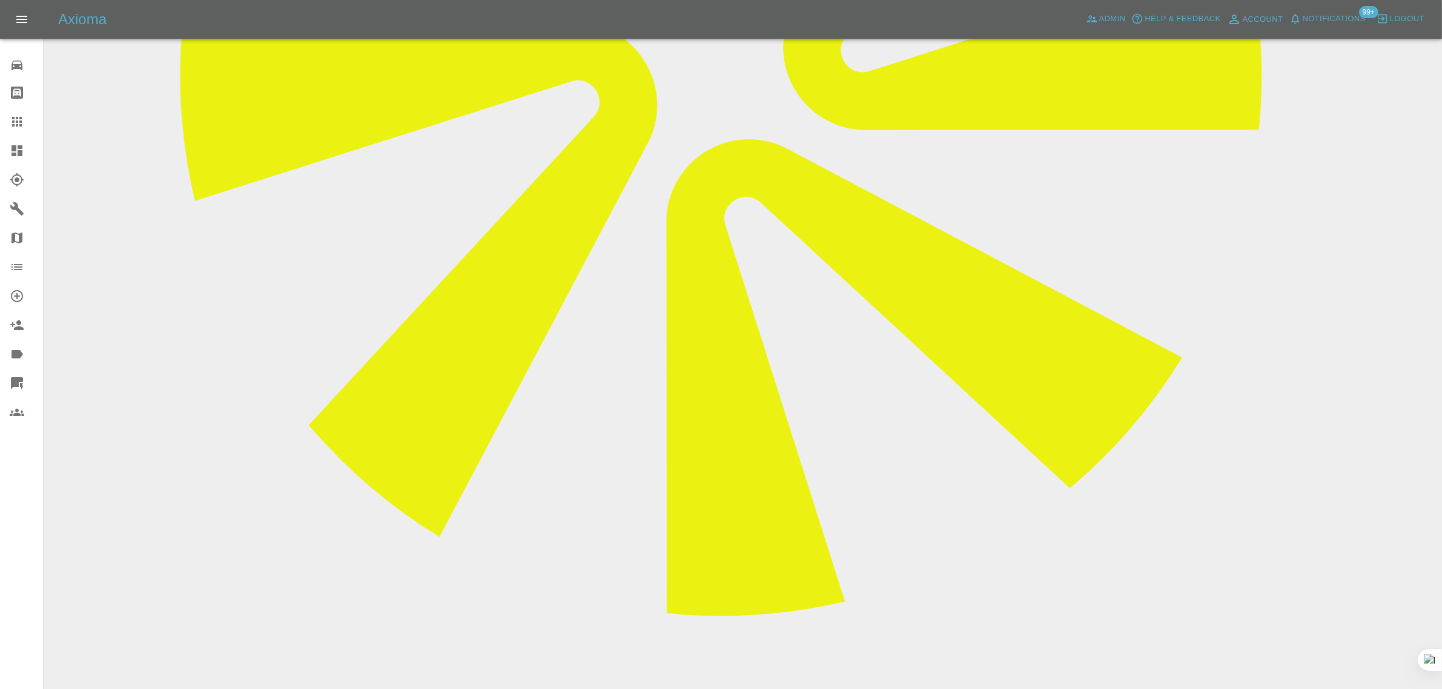
scroll to position [680, 0]
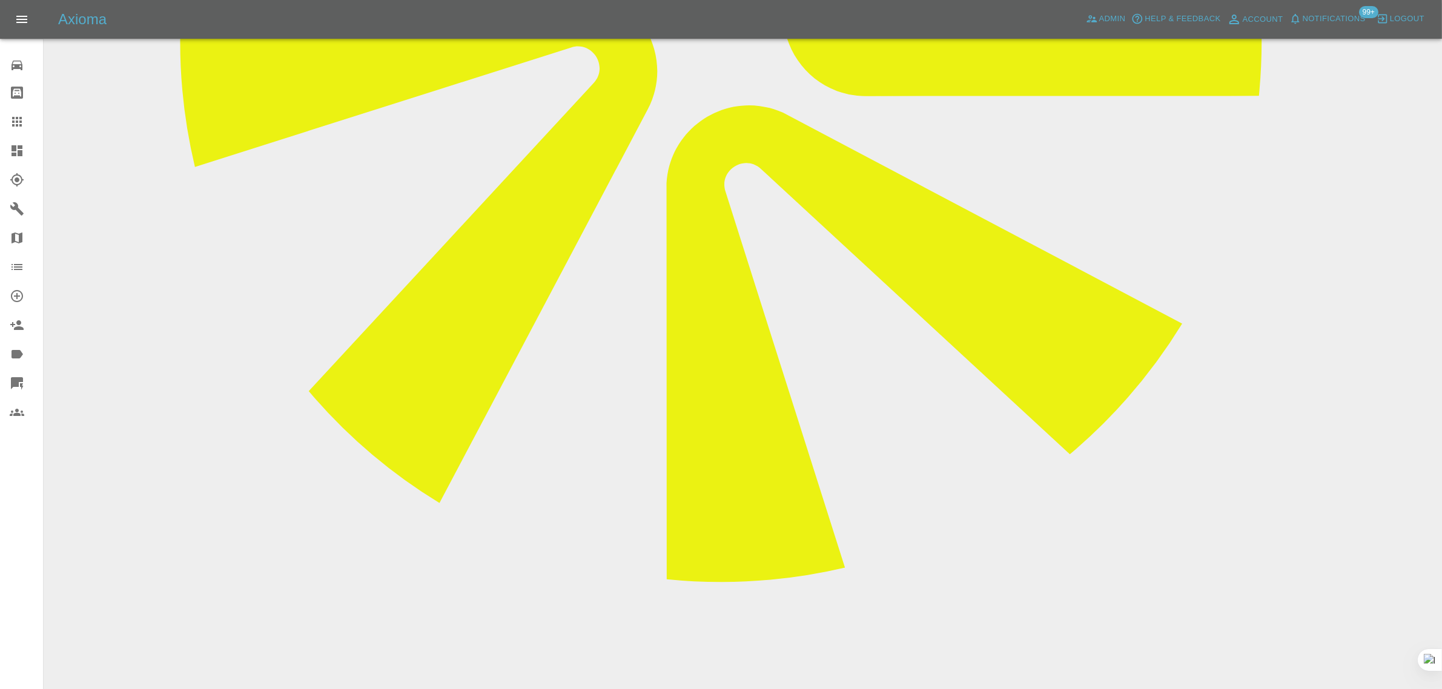
paste textarea "Because of power supply issues, I won't be able to use your services. Thank you…"
type textarea "Because of power supply issues, I won't be able to use your services. Thank you…"
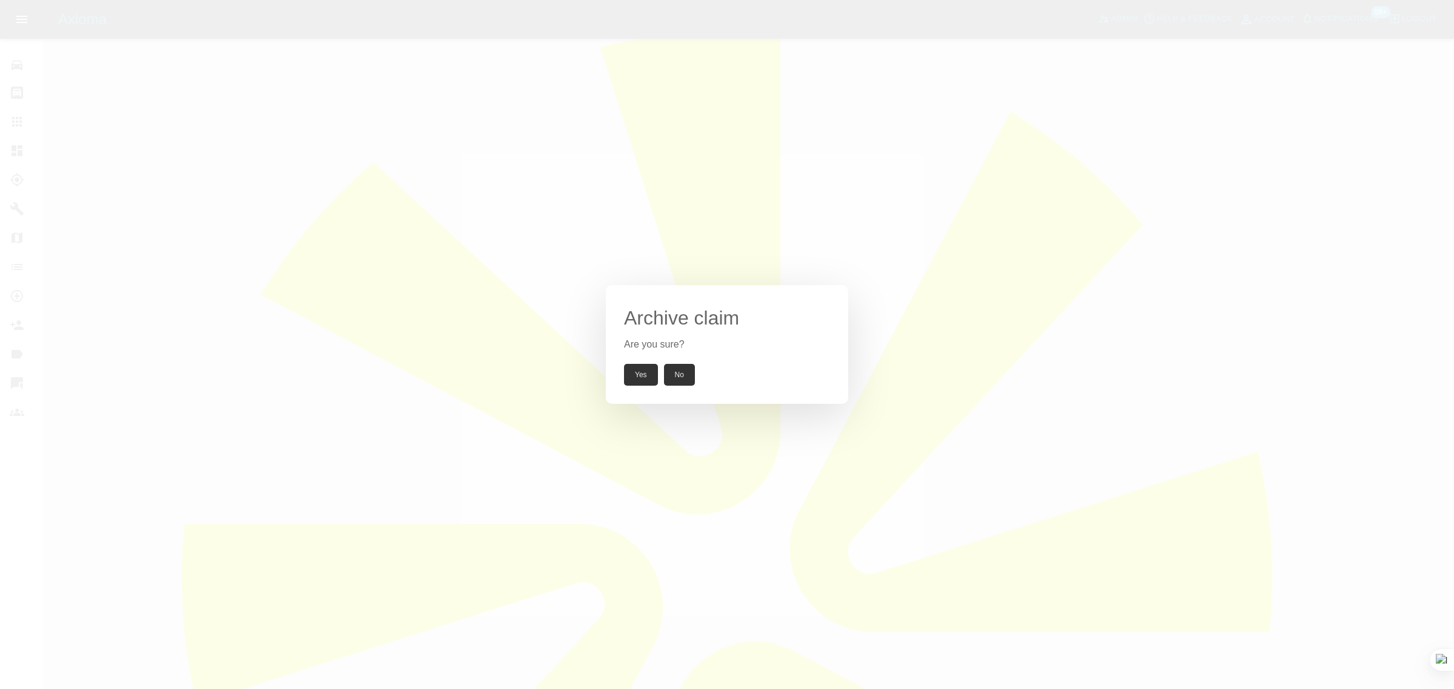
click at [631, 371] on button "Yes" at bounding box center [641, 375] width 34 height 22
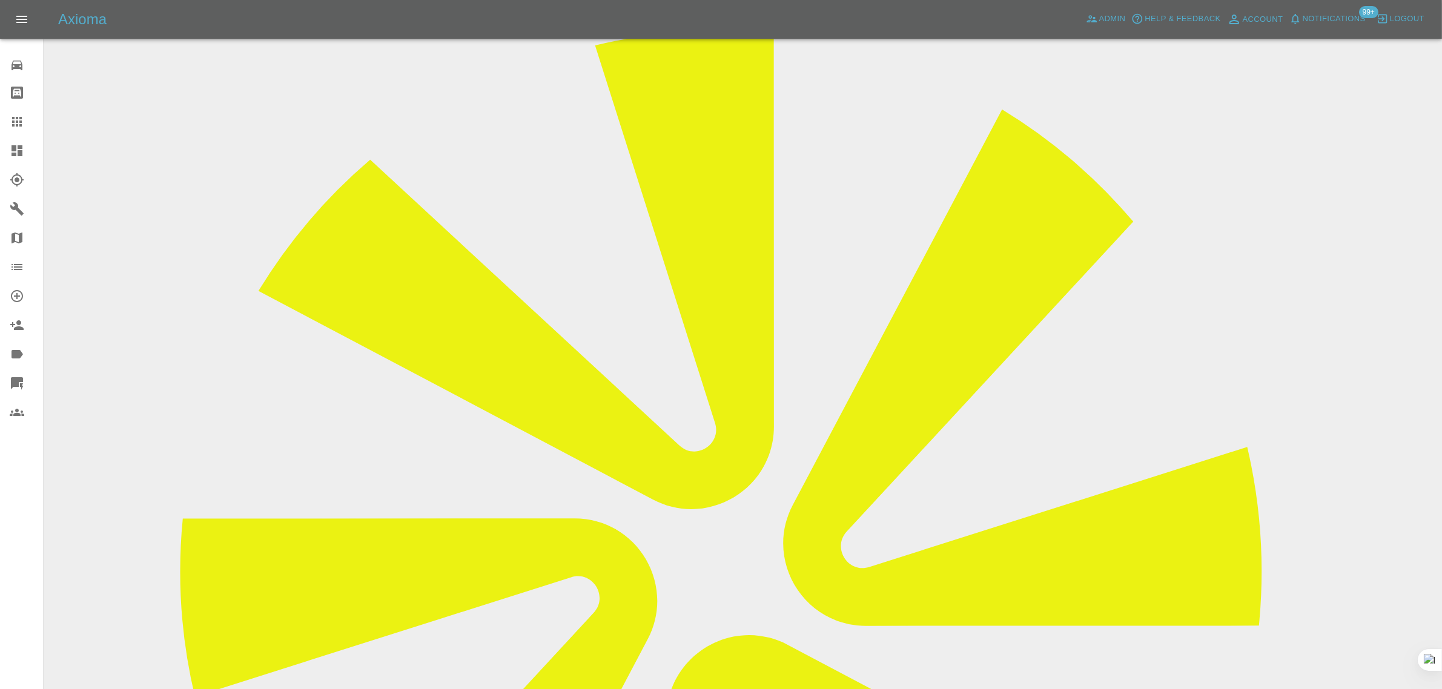
click at [22, 120] on icon at bounding box center [17, 121] width 15 height 15
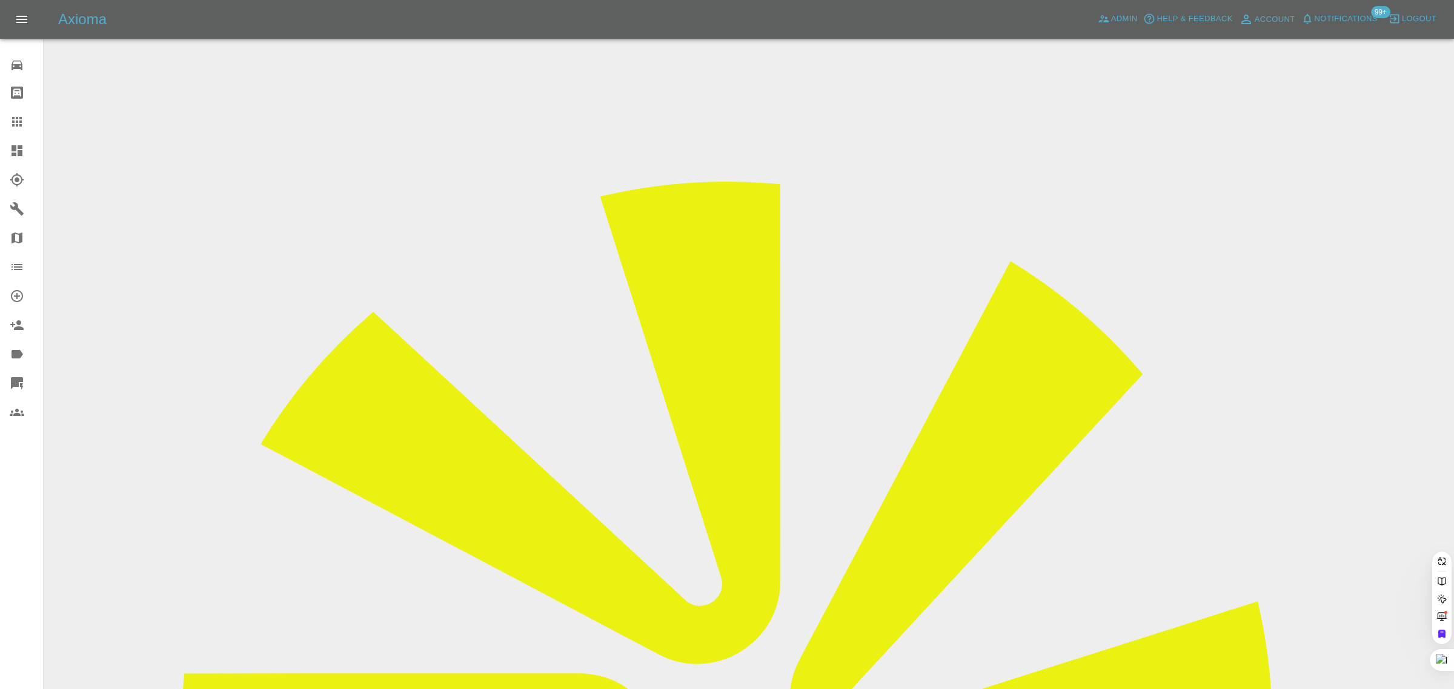
paste input "matt.eustace@outlook.com"
type input "matt.eustace@outlook.co"
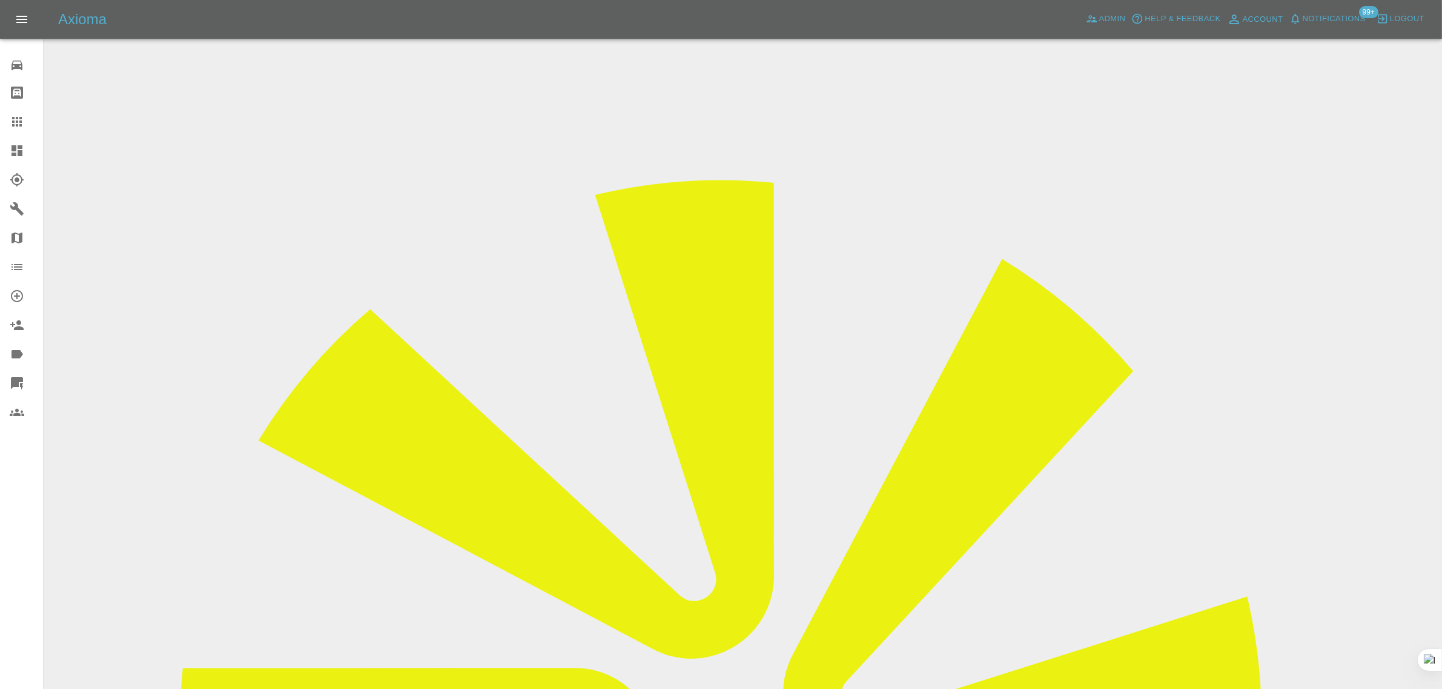
click at [0, 0] on input "Choose Videos" at bounding box center [0, 0] width 0 height 0
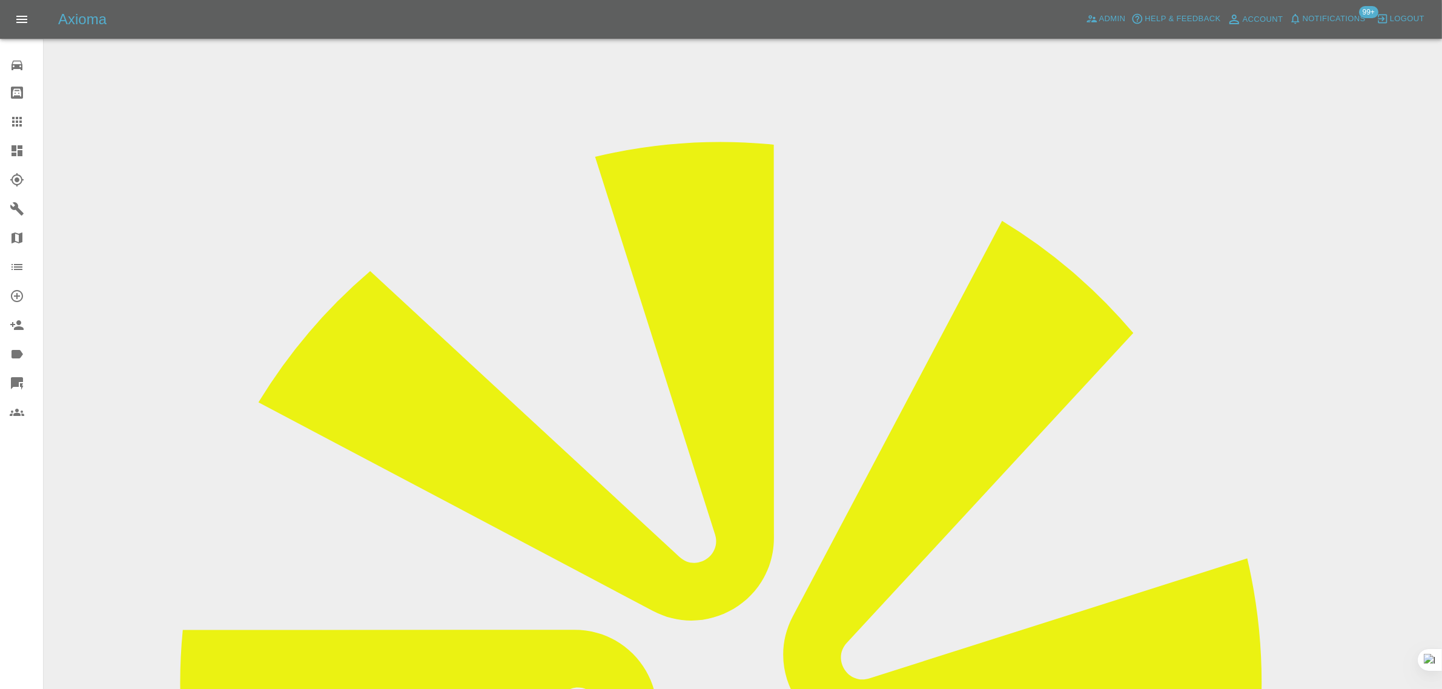
scroll to position [59, 0]
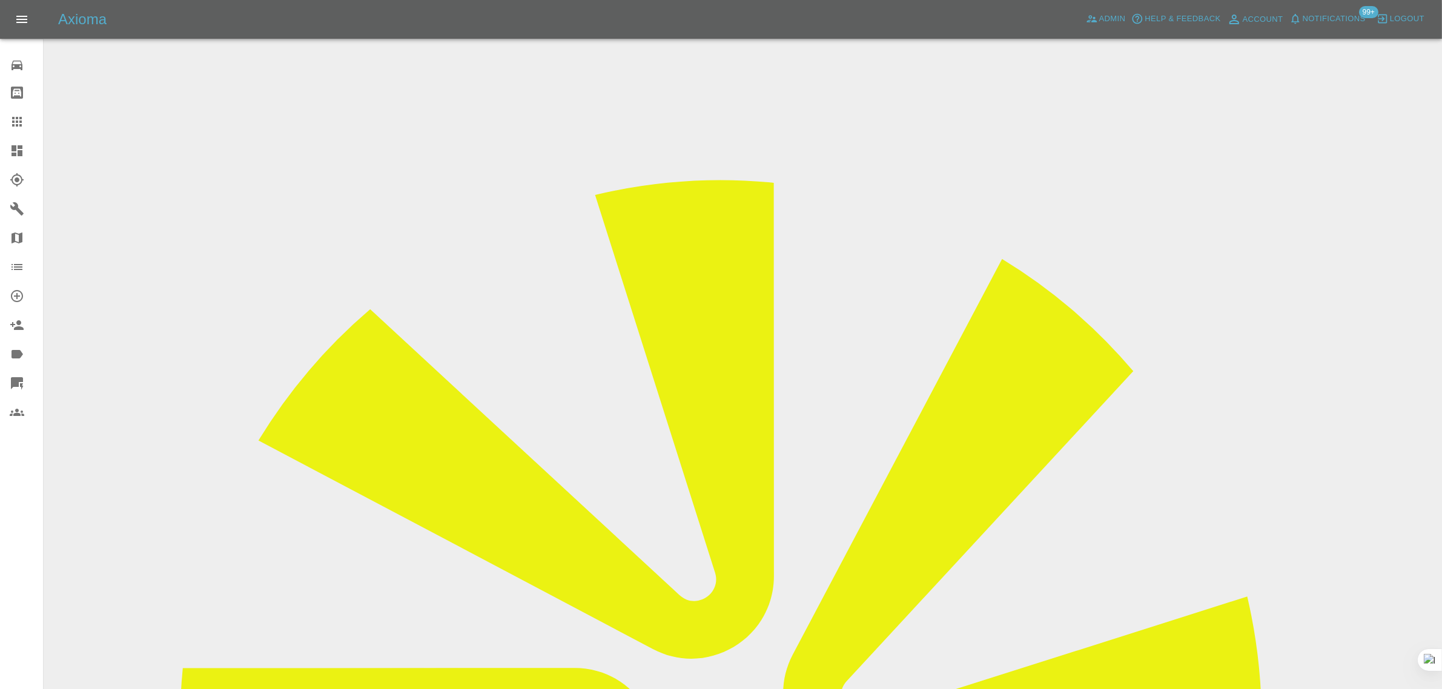
click at [23, 118] on icon at bounding box center [17, 121] width 15 height 15
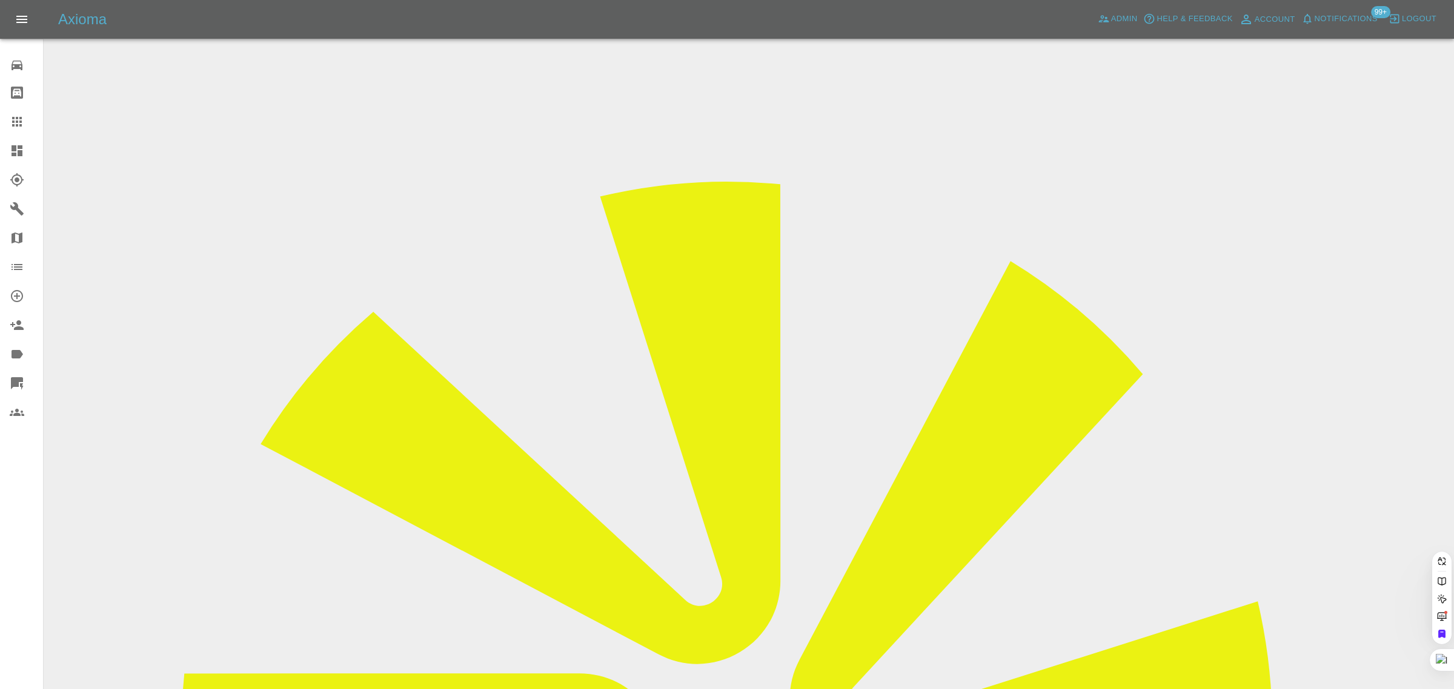
paste input "stephen.withenshaw@eddiestobart.com"
type input "stephen.withenshaw@eddiestobart.co"
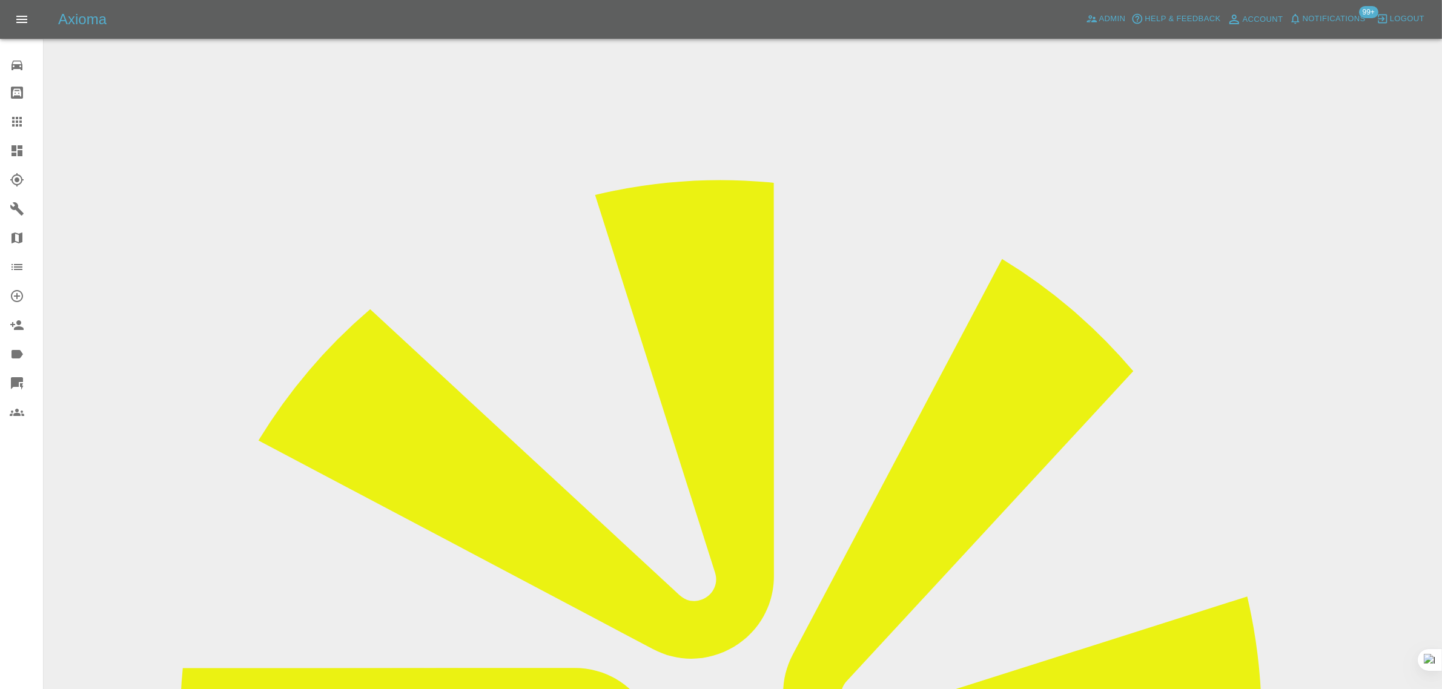
click at [19, 119] on icon at bounding box center [17, 121] width 15 height 15
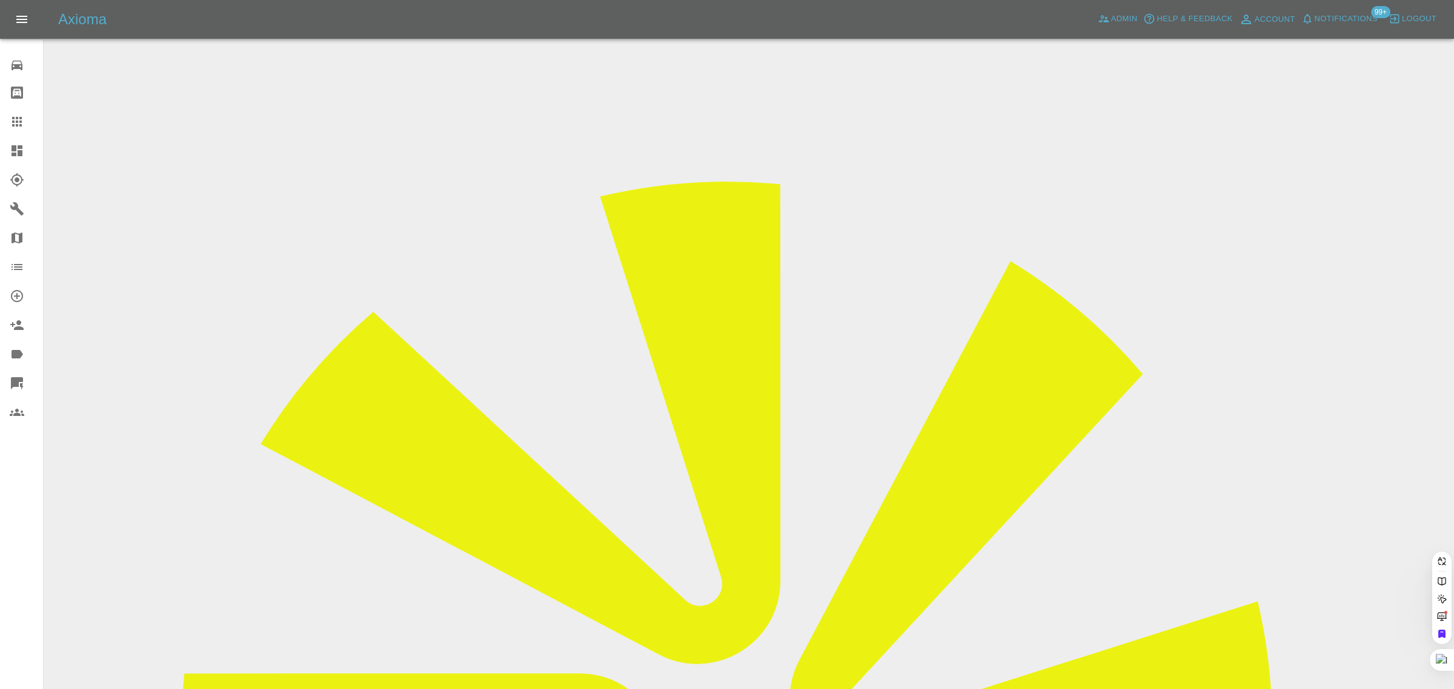
paste input "j.totman@btinternet.com"
type input "j.totman@btinternet.com"
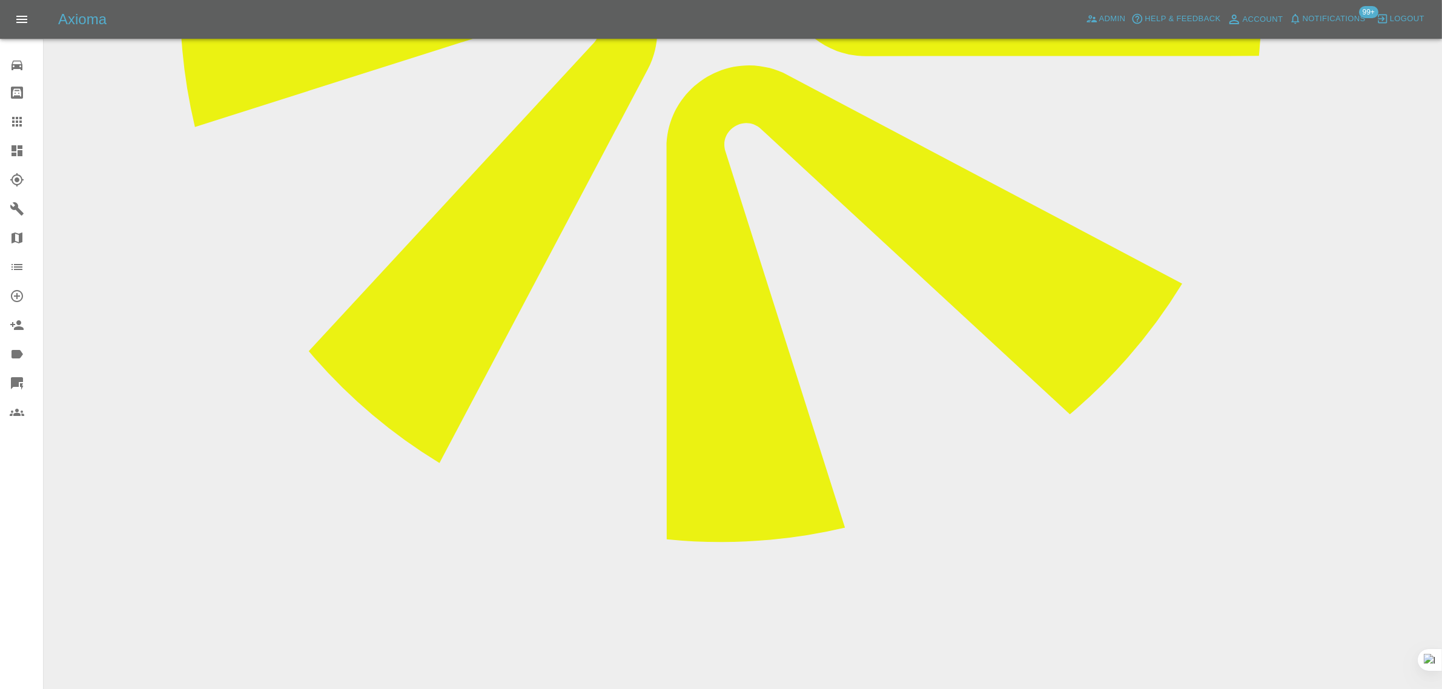
scroll to position [757, 0]
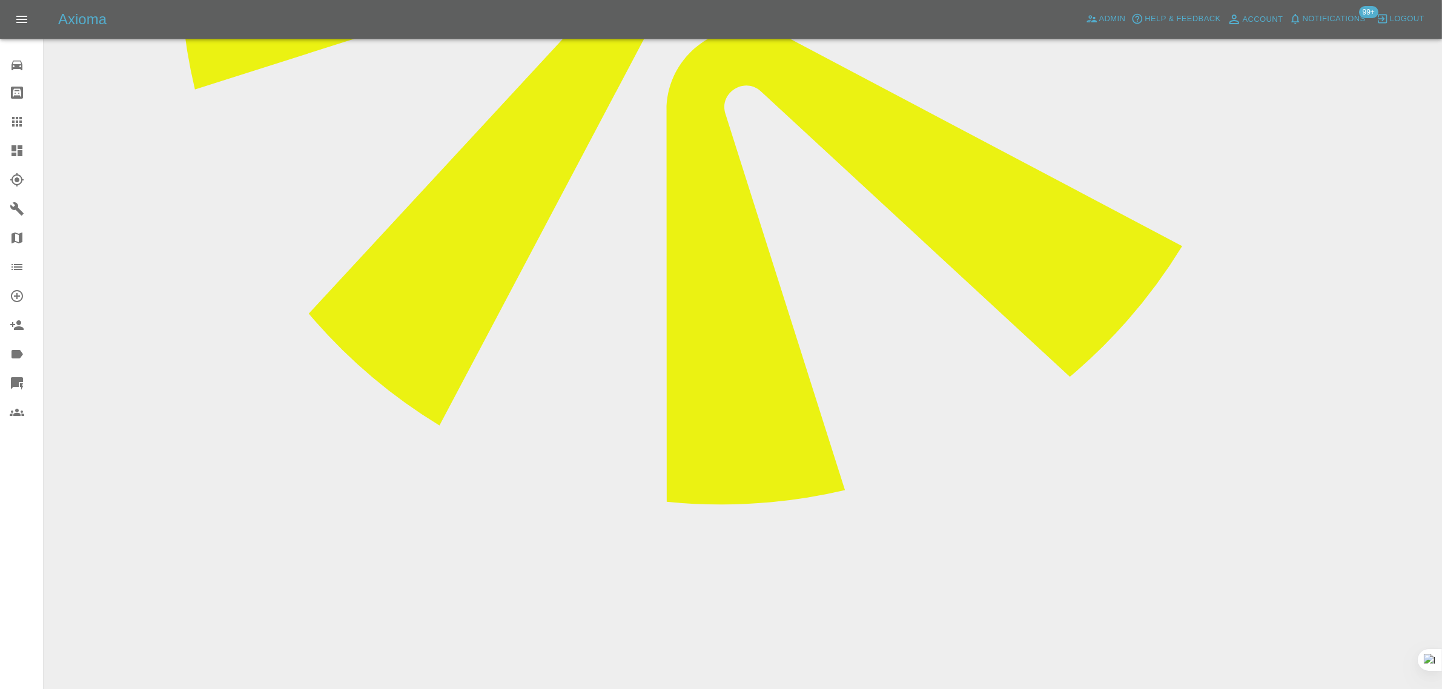
paste textarea "My appointment is tomorrow. However, I need to reschedule my appointment as unf…"
type textarea "My appointment is tomorrow. However, I need to reschedule my appointment as unf…"
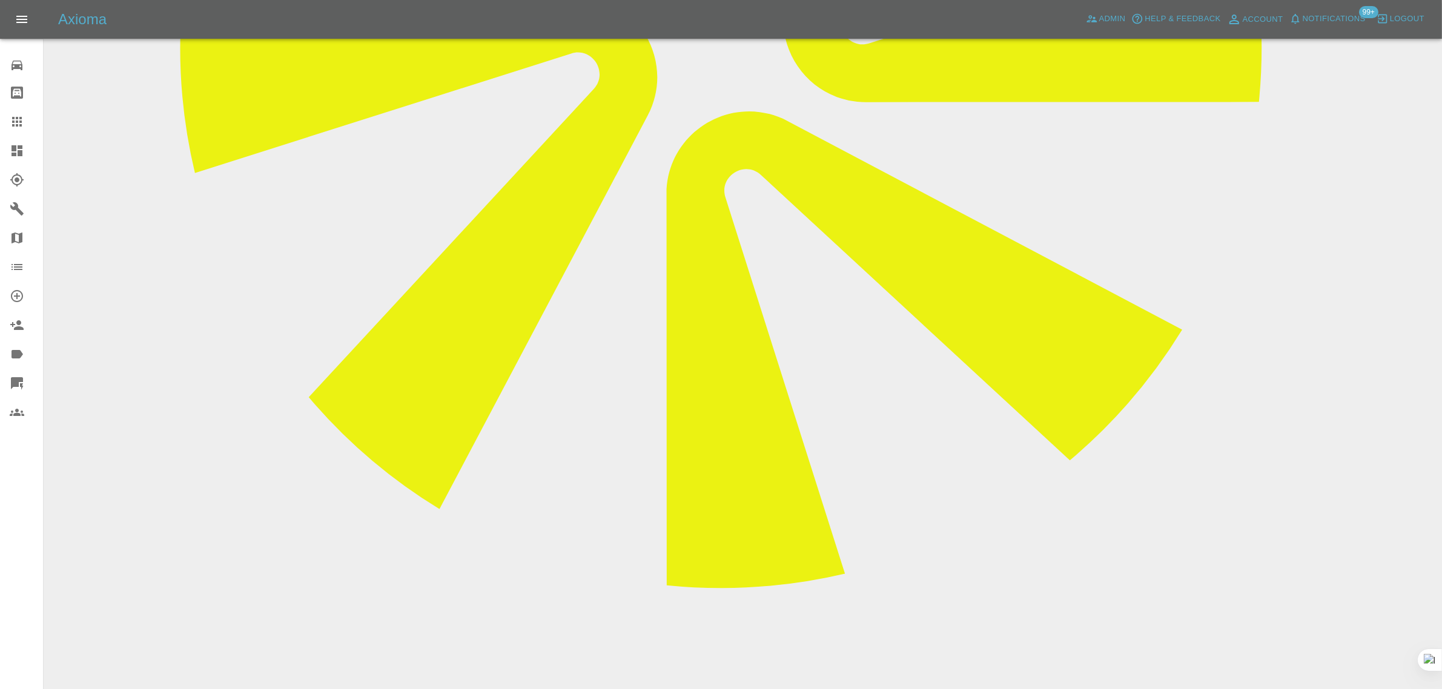
scroll to position [454, 0]
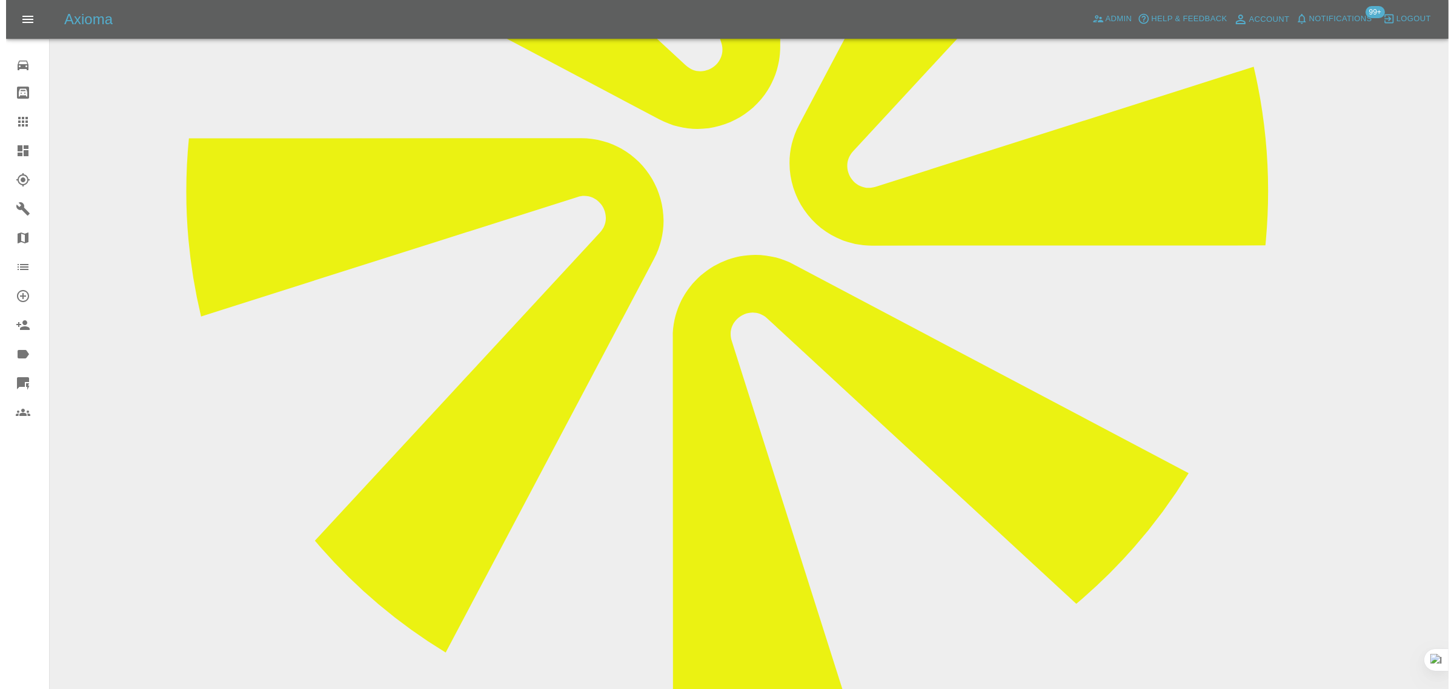
scroll to position [151, 0]
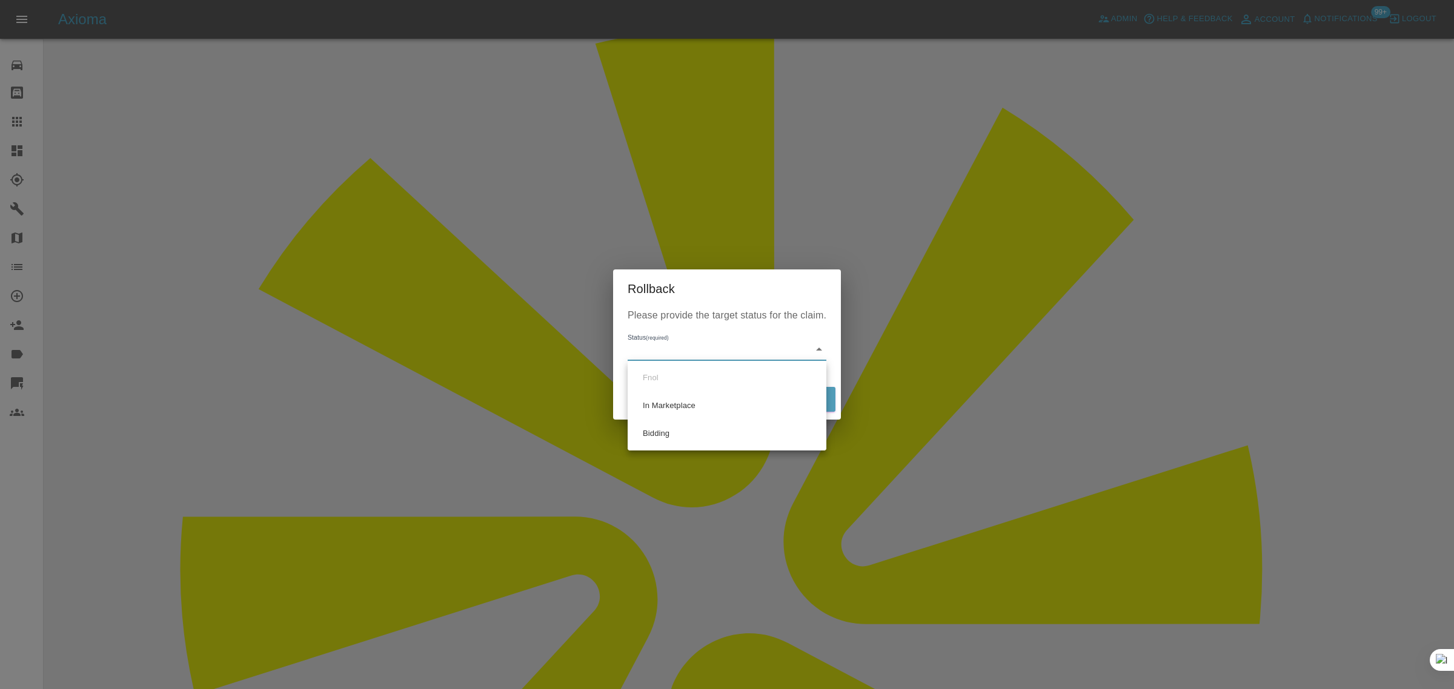
click at [661, 437] on li "Bidding" at bounding box center [726, 434] width 193 height 28
type input "bidding"
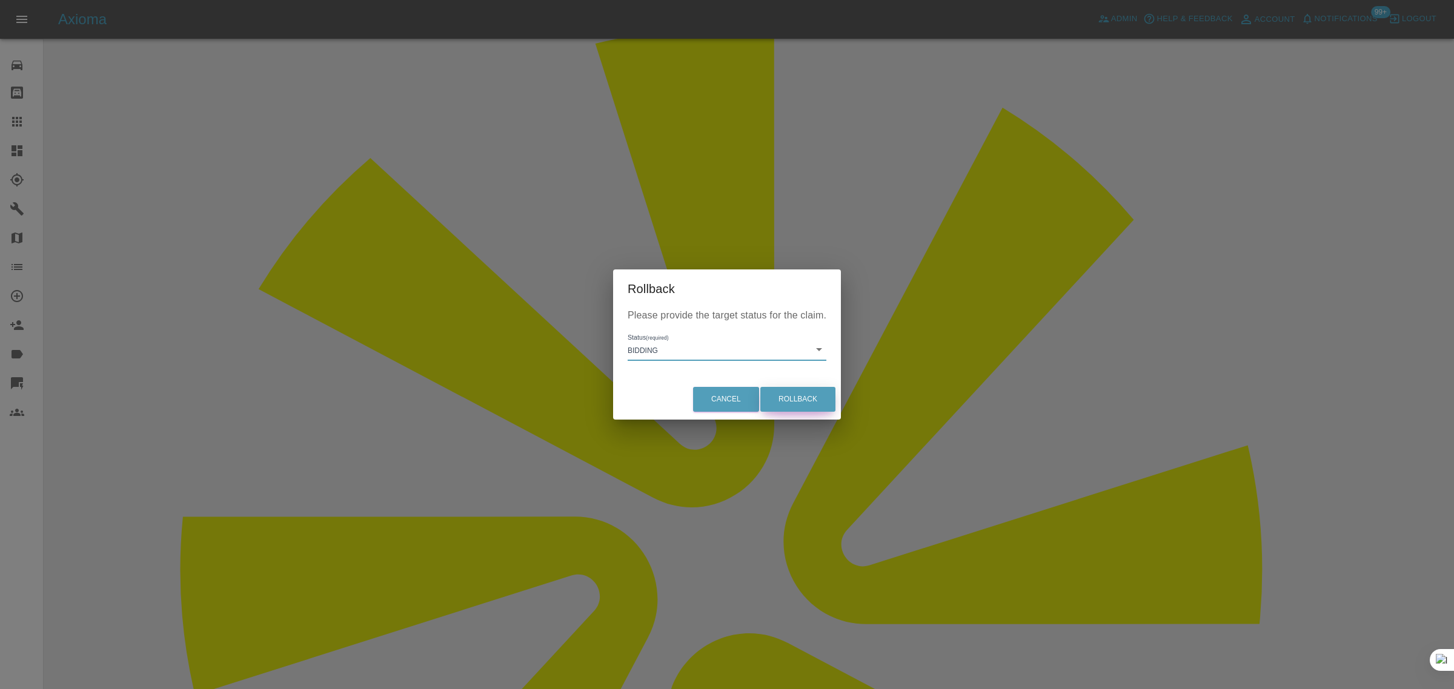
click at [787, 403] on button "Rollback" at bounding box center [797, 399] width 75 height 25
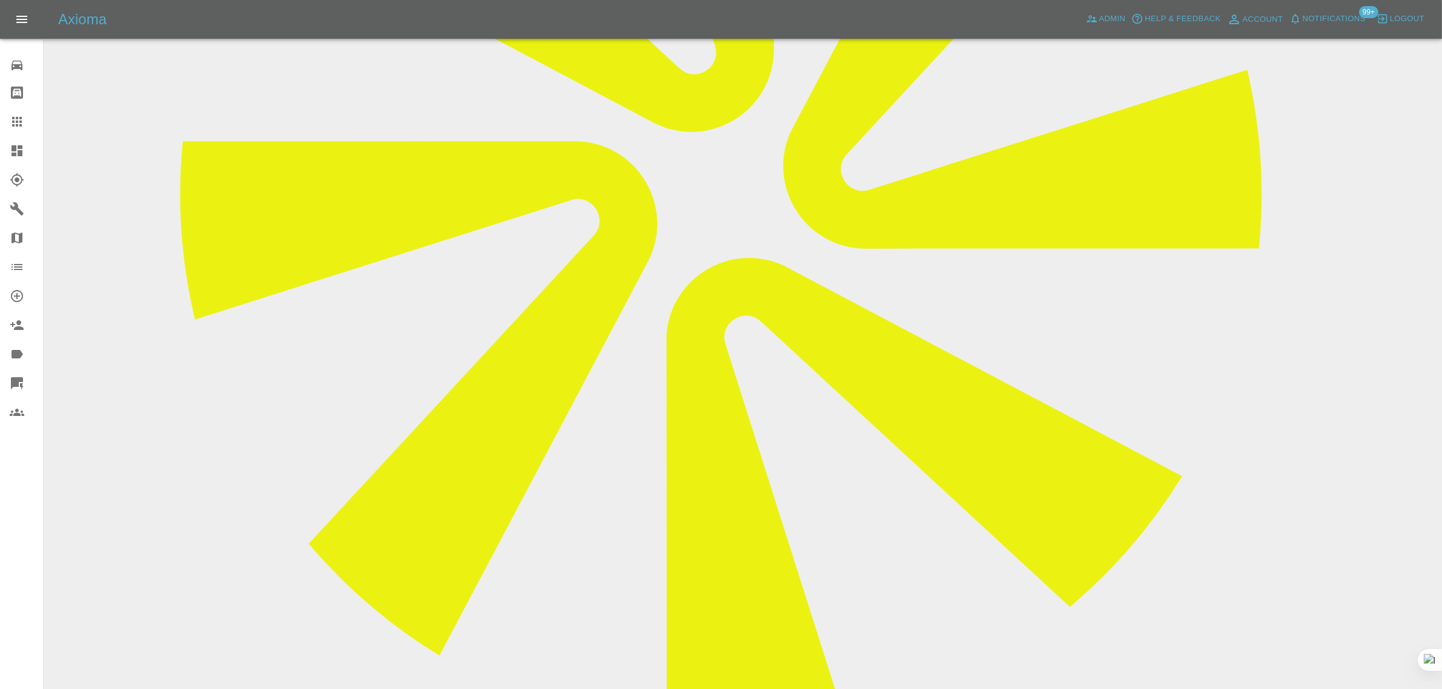
scroll to position [530, 0]
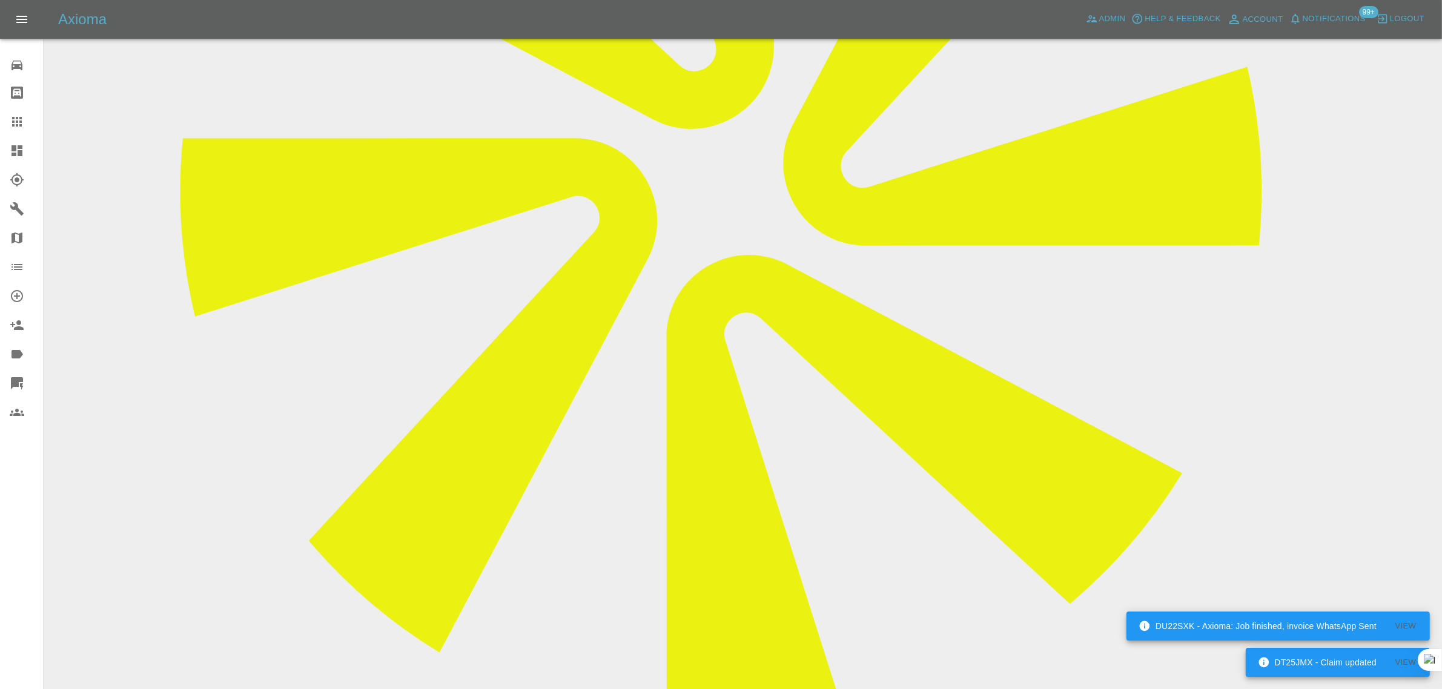
click at [24, 125] on div at bounding box center [27, 121] width 34 height 15
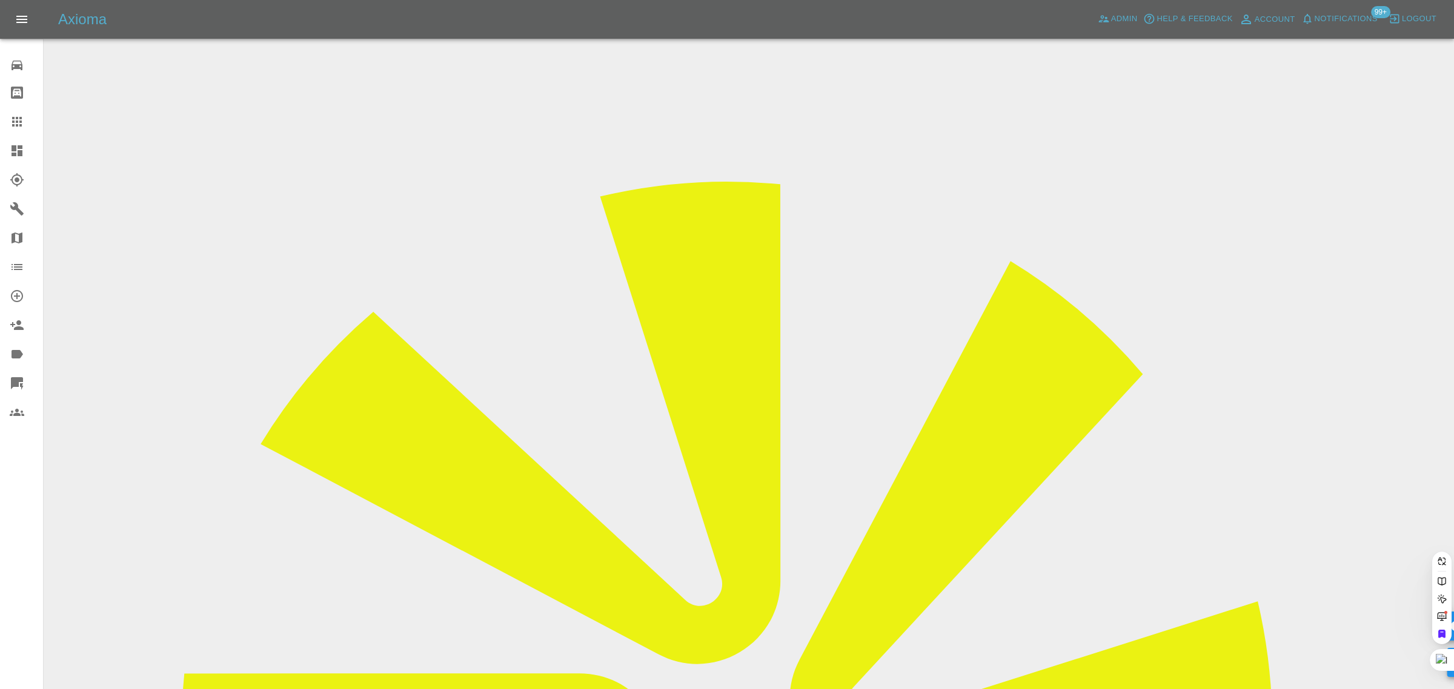
paste input "KT65 VEP"
type input "KT65VEP"
click at [13, 121] on icon at bounding box center [17, 122] width 10 height 10
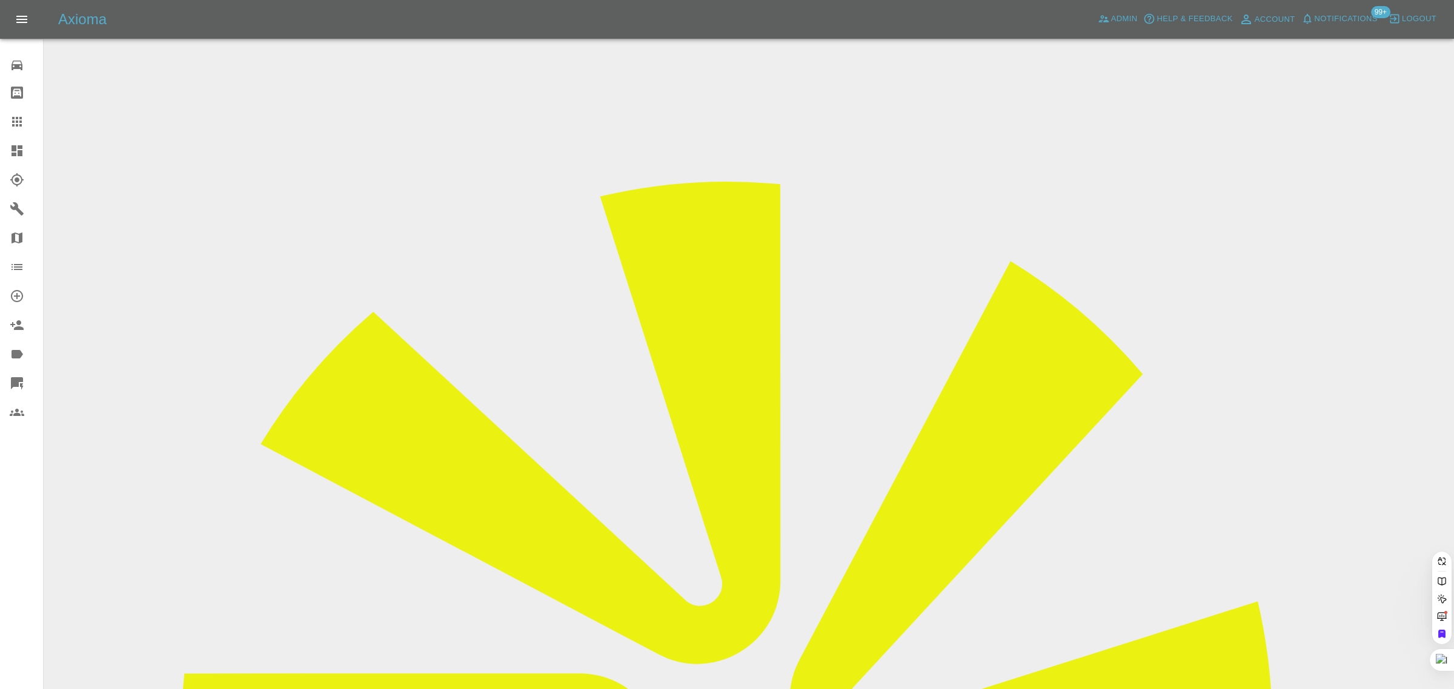
paste input "[EMAIL_ADDRESS][DOMAIN_NAME]"
type input "[EMAIL_ADDRESS][DOMAIN_NAME]"
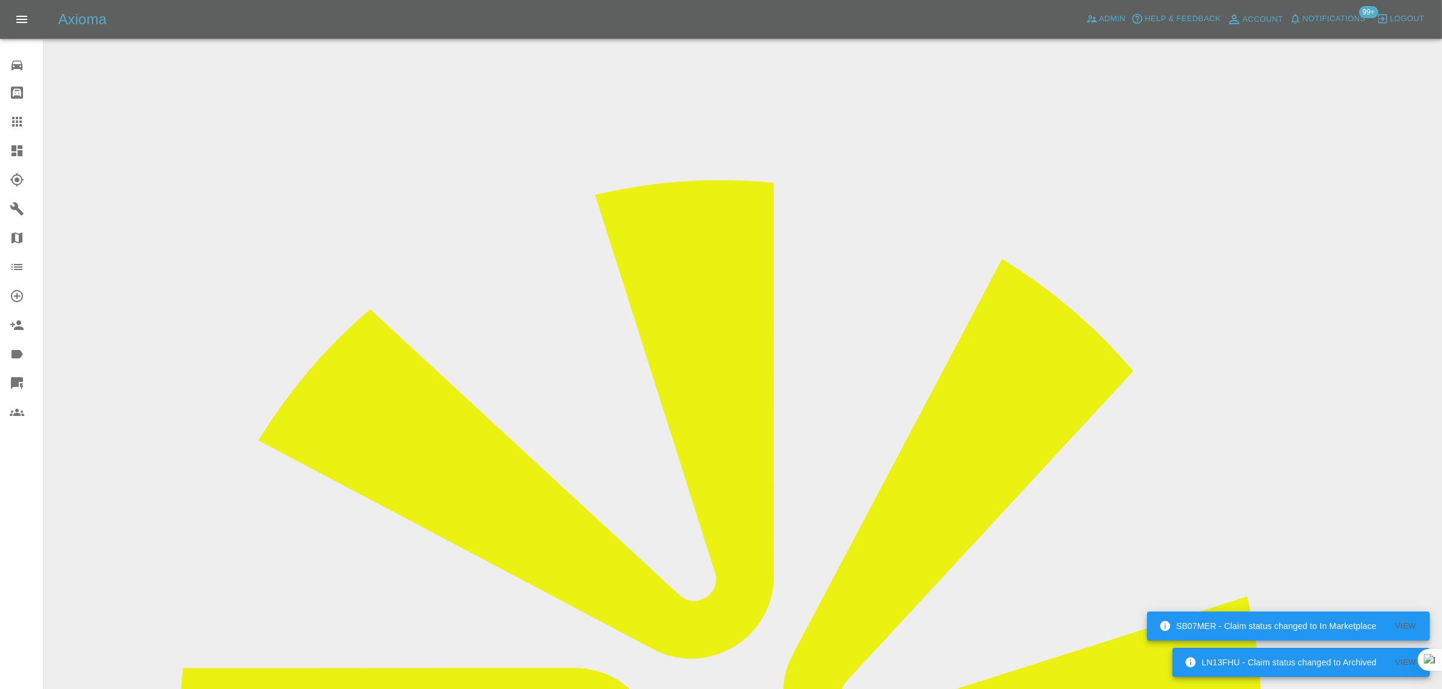
click at [15, 121] on icon at bounding box center [17, 121] width 15 height 15
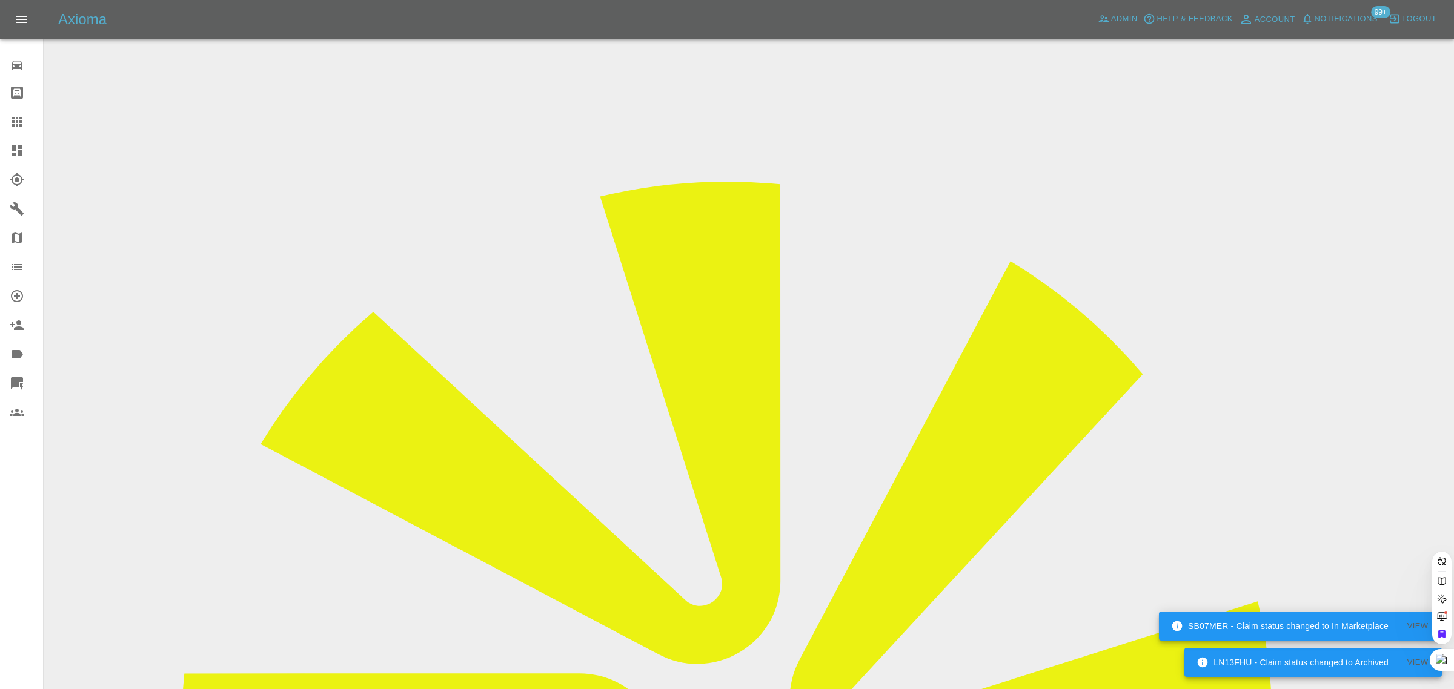
paste input "cleavedn@yahoo.co.uk"
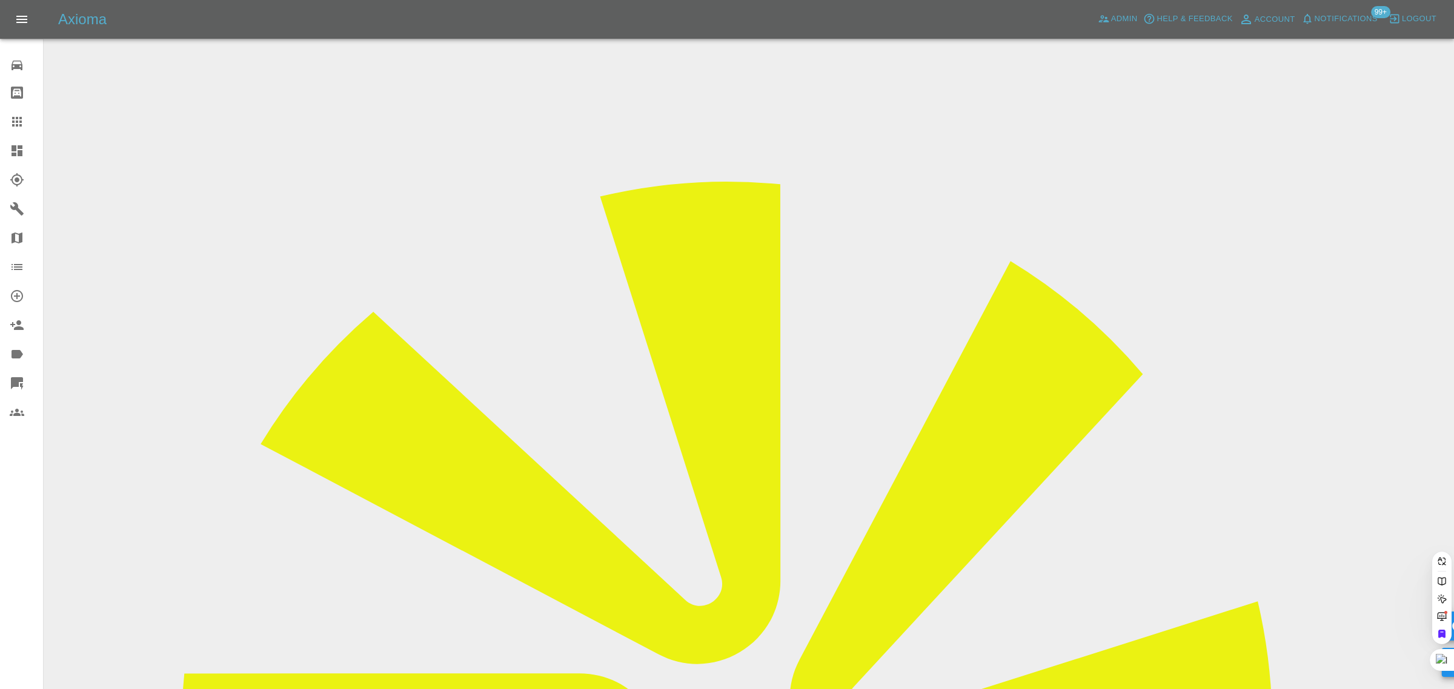
type input "cleavedn@yahoo.co.uk"
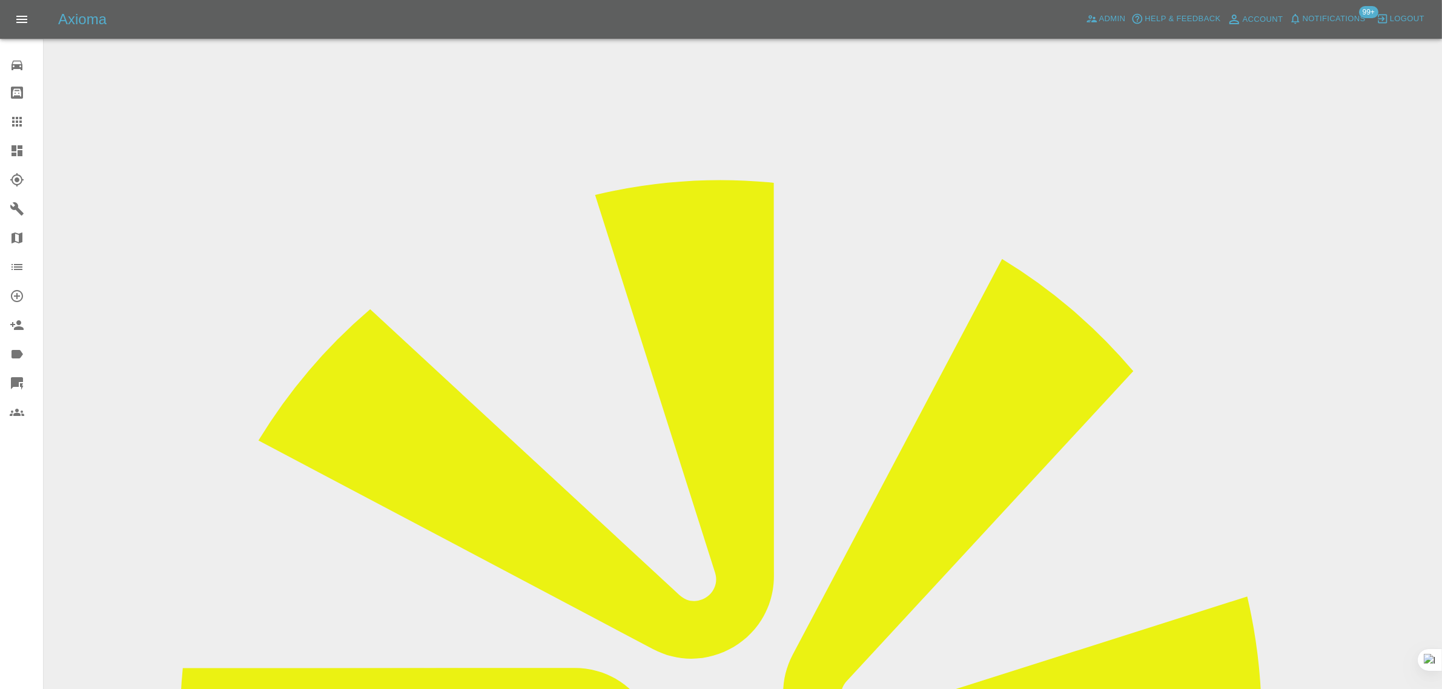
drag, startPoint x: 1158, startPoint y: 186, endPoint x: 1195, endPoint y: 184, distance: 37.0
copy td "Jays Sm"
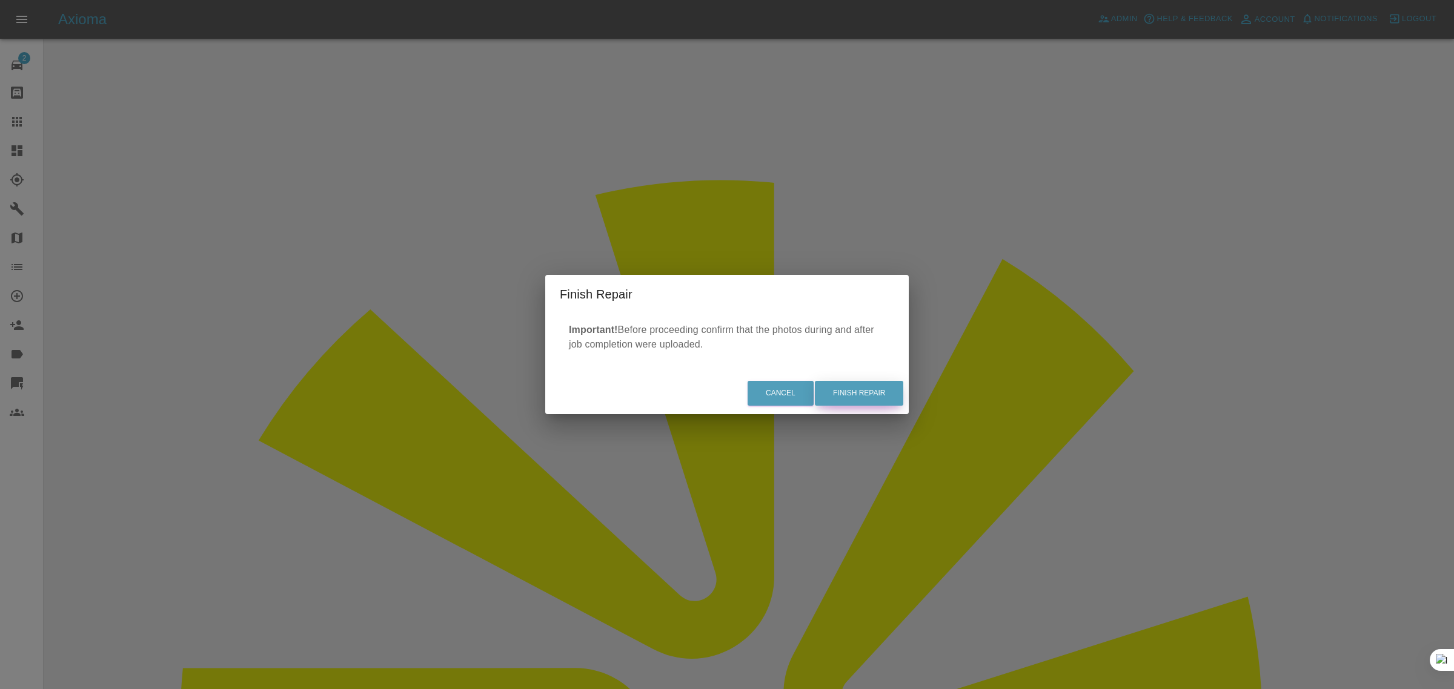
click at [852, 400] on button "Finish Repair" at bounding box center [859, 393] width 88 height 25
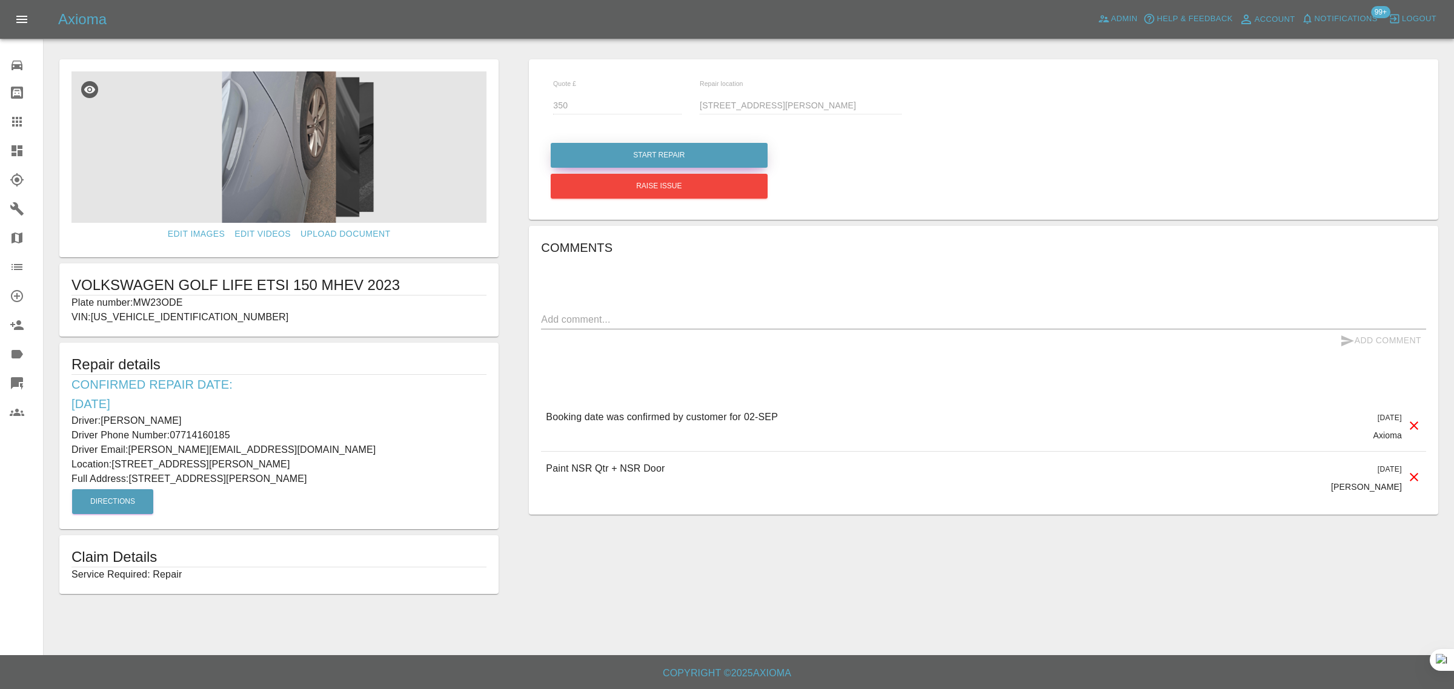
click at [600, 154] on button "Start Repair" at bounding box center [659, 155] width 217 height 25
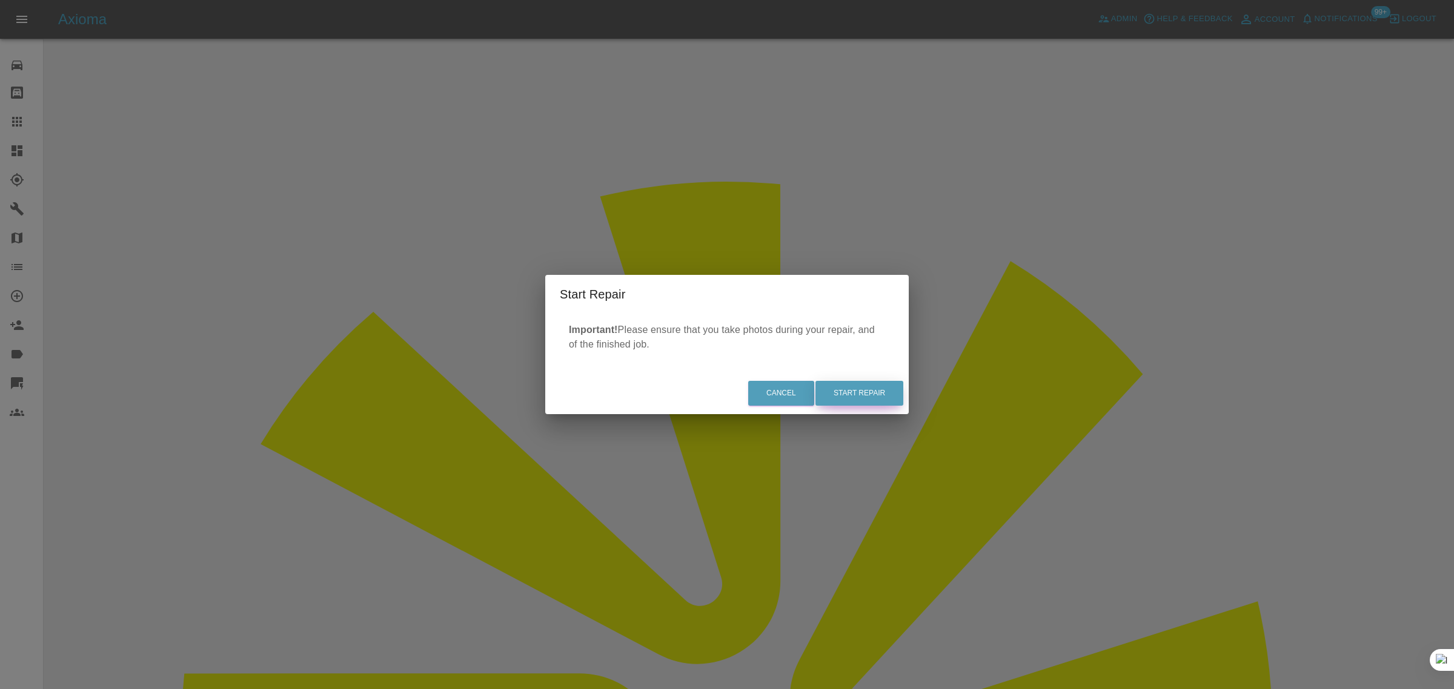
click at [879, 392] on button "Start Repair" at bounding box center [859, 393] width 88 height 25
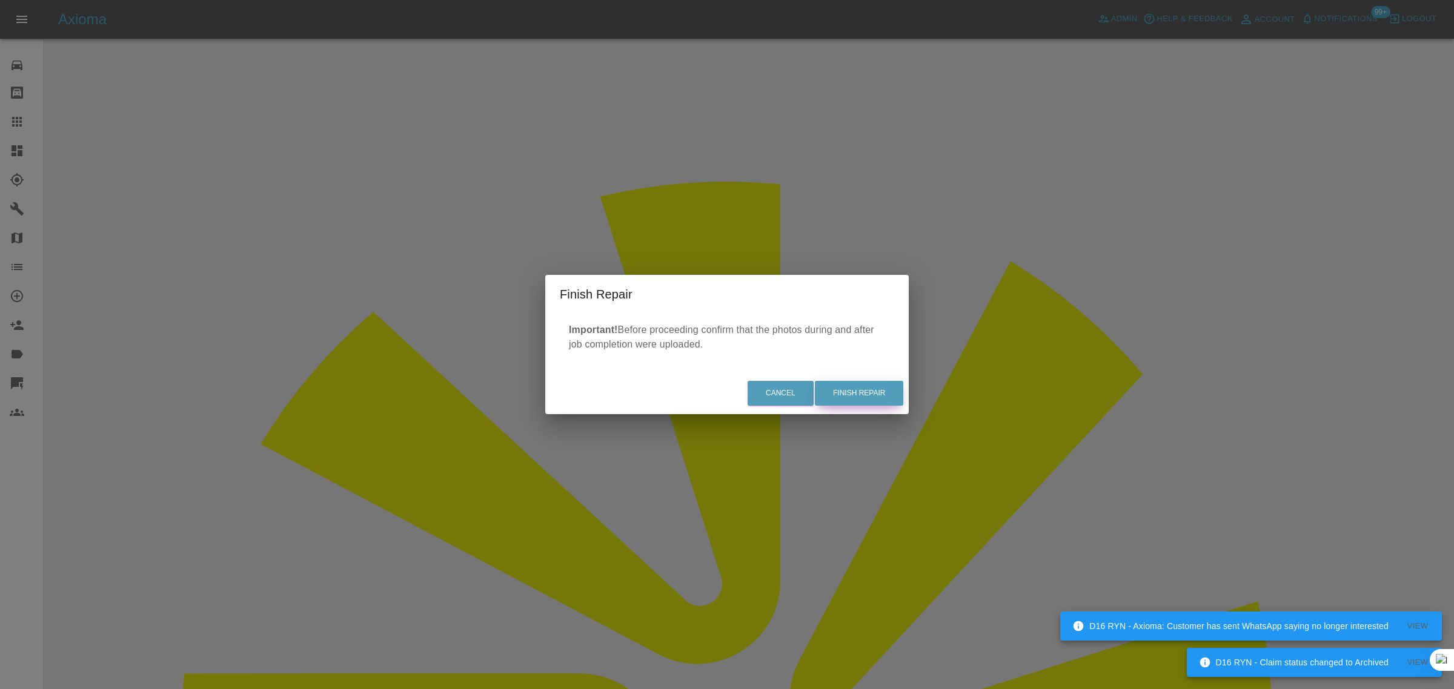
click at [888, 385] on button "Finish Repair" at bounding box center [859, 393] width 88 height 25
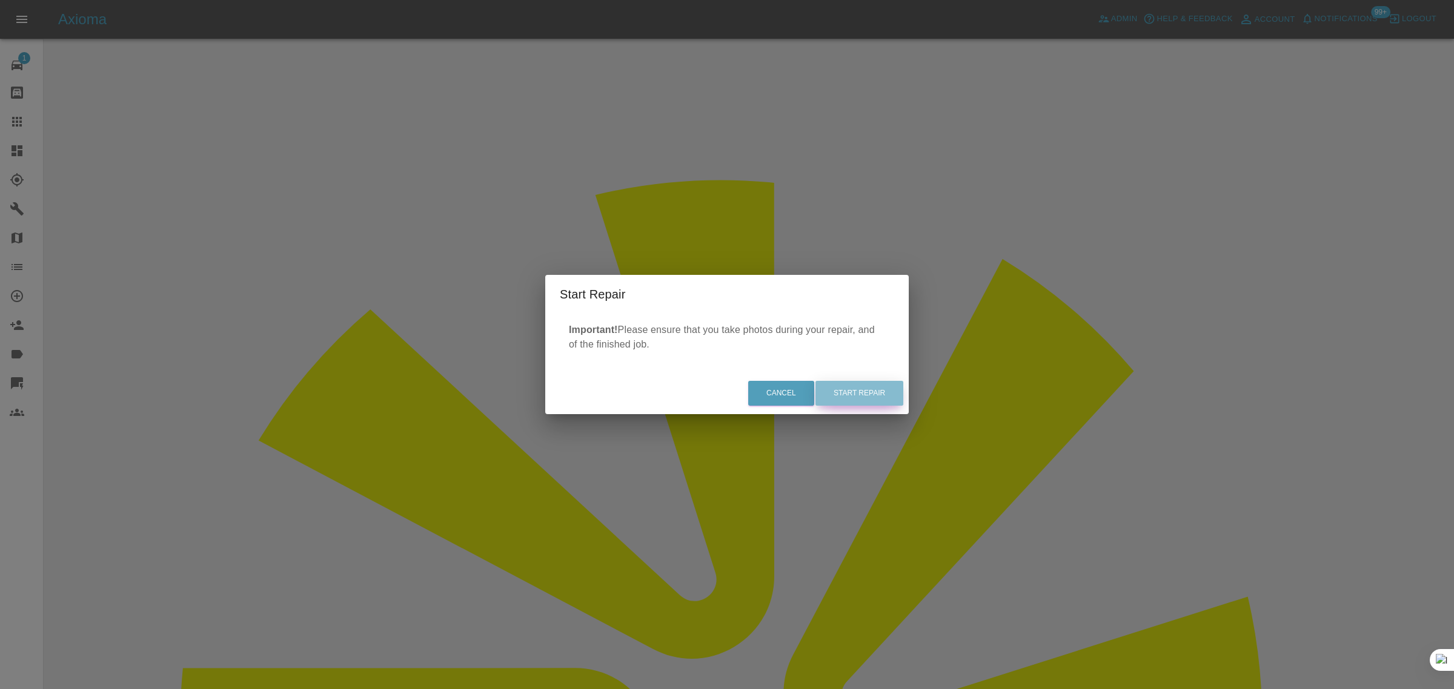
click at [861, 403] on button "Start Repair" at bounding box center [859, 393] width 88 height 25
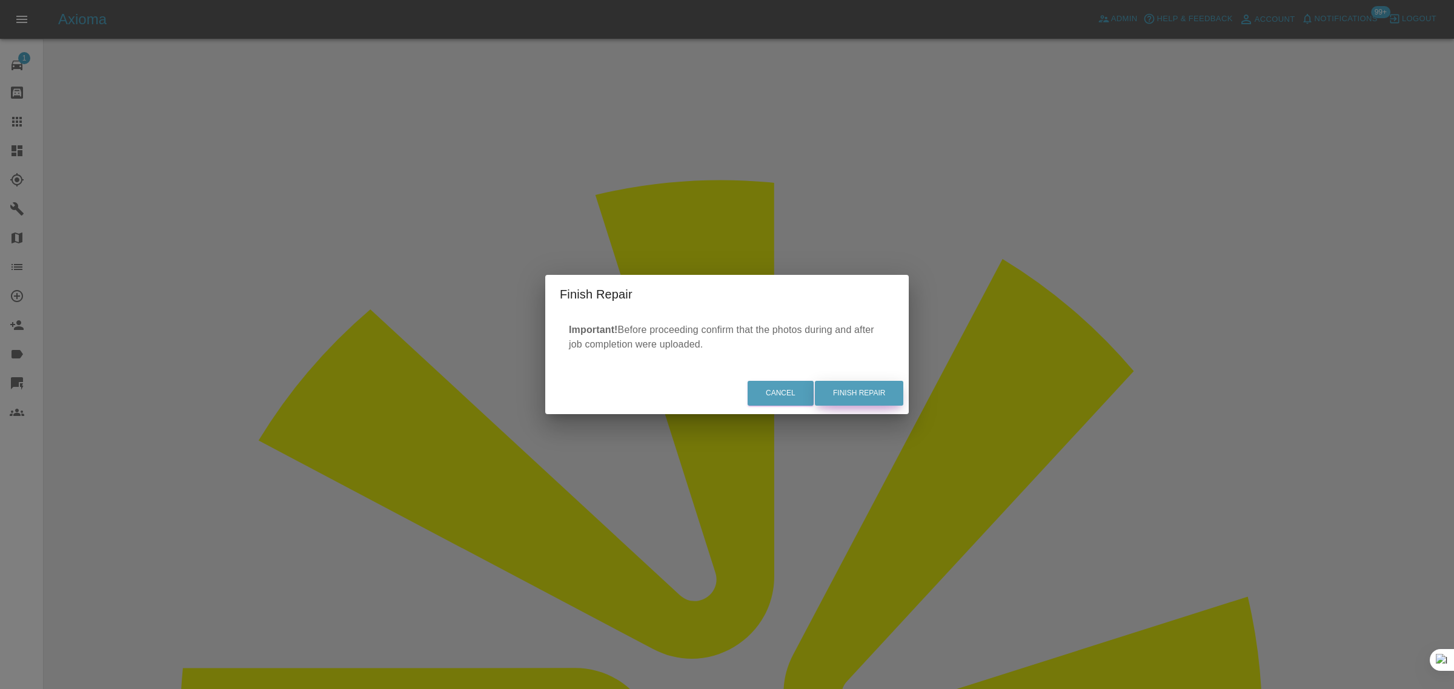
click at [839, 391] on button "Finish Repair" at bounding box center [859, 393] width 88 height 25
